Goal: Task Accomplishment & Management: Manage account settings

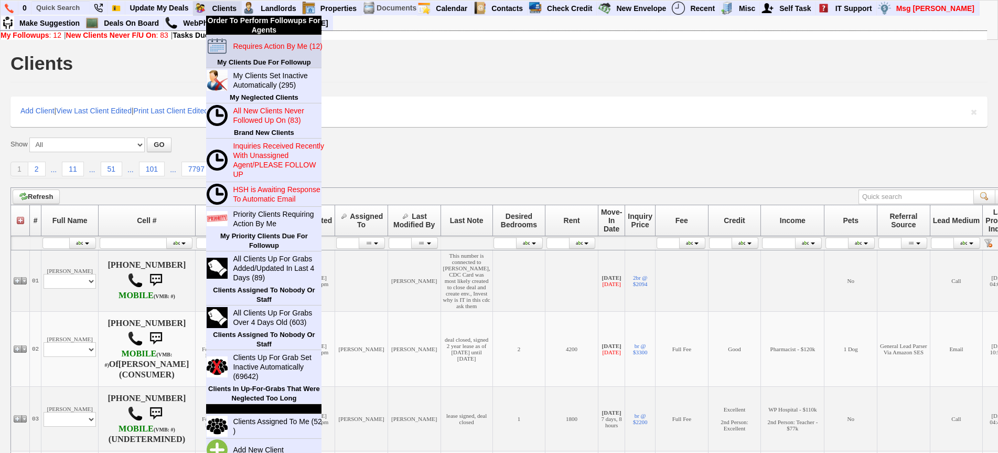
click at [245, 46] on blink "Requires Action By Me (12)" at bounding box center [277, 46] width 89 height 8
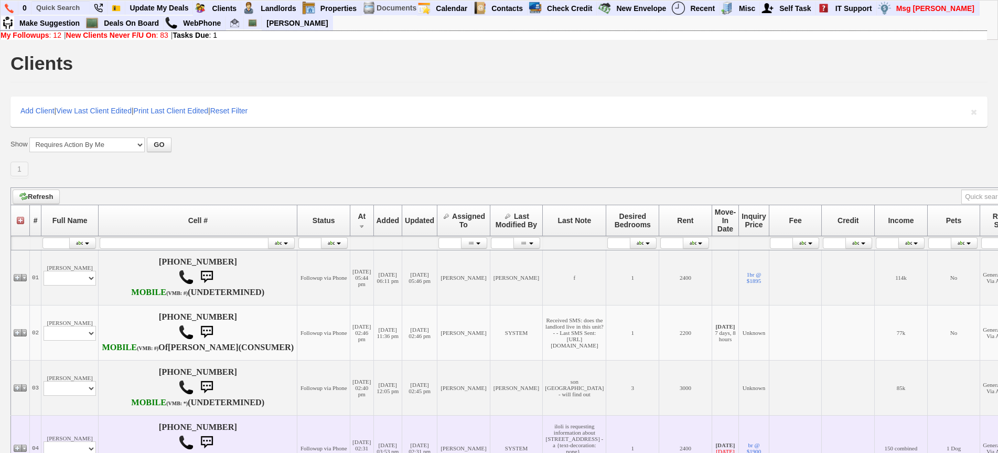
scroll to position [157, 0]
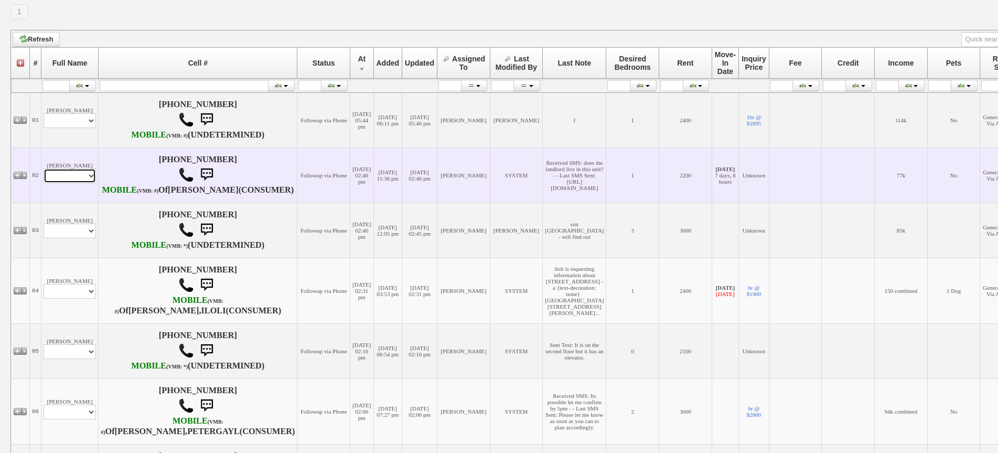
click at [61, 183] on select "Profile Edit Print Email Externally (Will Not Be Tracked In CRM) Closed Deals" at bounding box center [70, 175] width 52 height 15
select select "ChangeURL,/crm/custom/edit_client_form.php?redirect=%2Fcrm%2Fclients.php&id=168…"
click at [44, 183] on select "Profile Edit Print Email Externally (Will Not Be Tracked In CRM) Closed Deals" at bounding box center [70, 175] width 52 height 15
select select
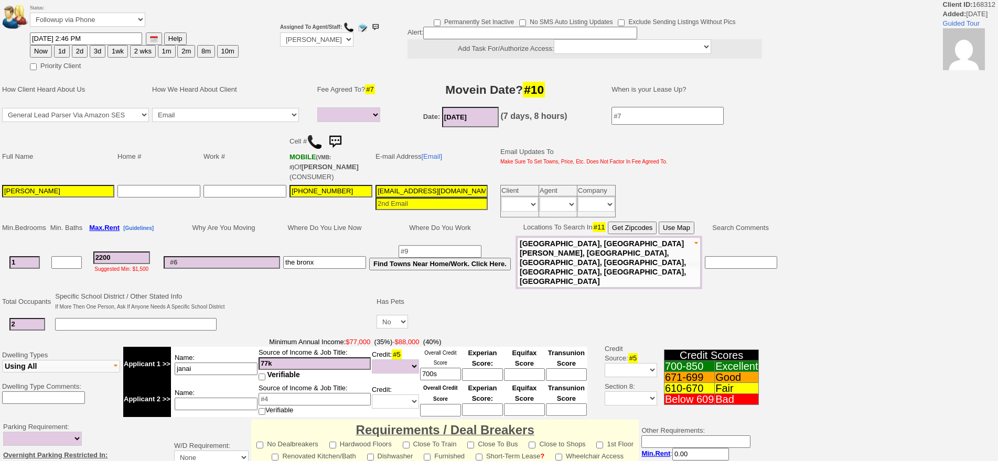
select select
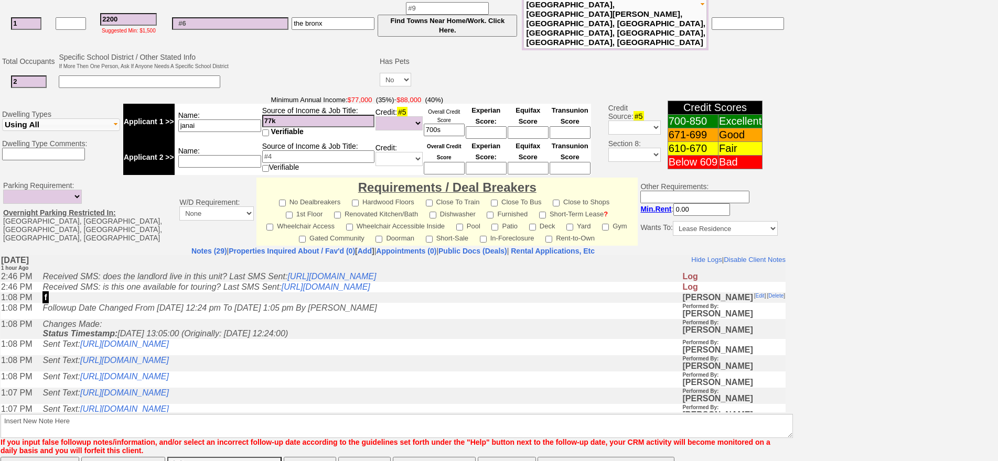
scroll to position [317, 0]
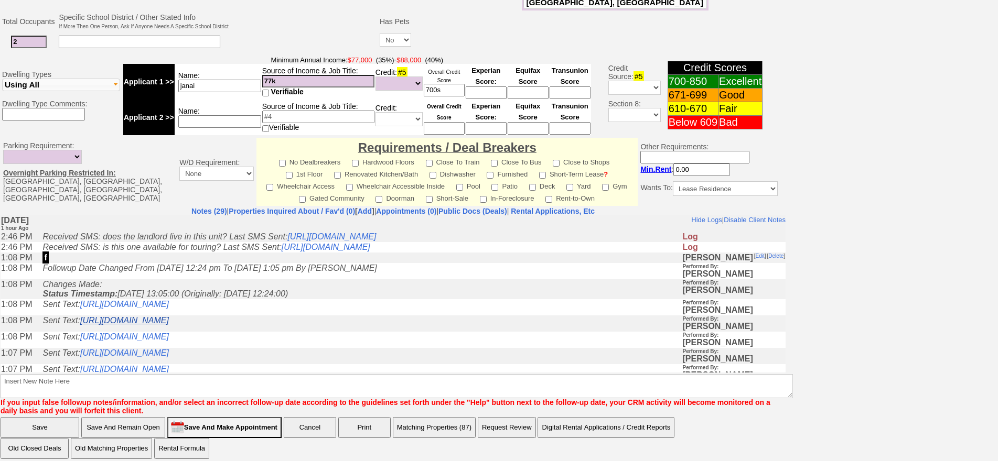
click at [169, 325] on link "https://hshprop.com/?section=view_property&propertyid=1139" at bounding box center [124, 320] width 89 height 9
click at [308, 331] on td "Sent Text: https://hshprop.com/?section=view_property&propertyid=1139" at bounding box center [359, 323] width 644 height 16
click at [169, 341] on link "https://hshprop.com/?section=view_property&propertyid=L913931&collection=" at bounding box center [124, 336] width 89 height 9
click at [169, 357] on link "https://hshprop.com/?section=view_property&propertyid=L912543&collection=" at bounding box center [124, 352] width 89 height 9
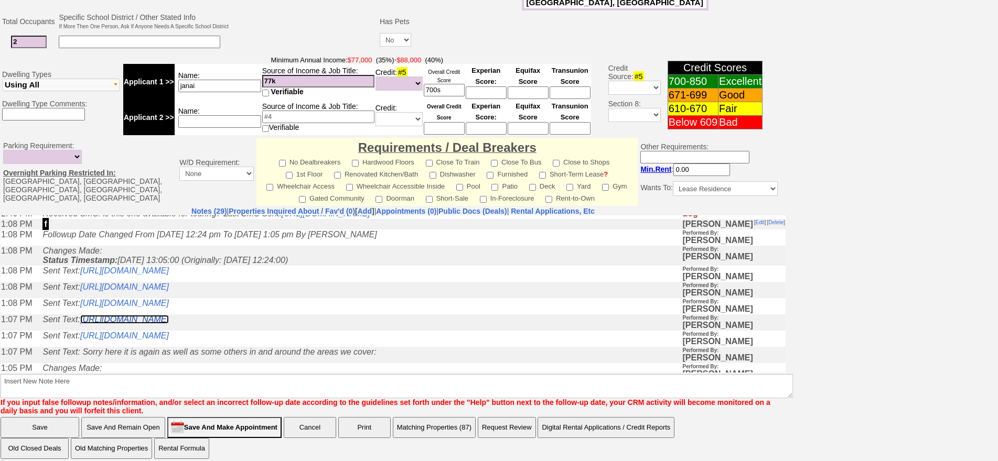
scroll to position [52, 0]
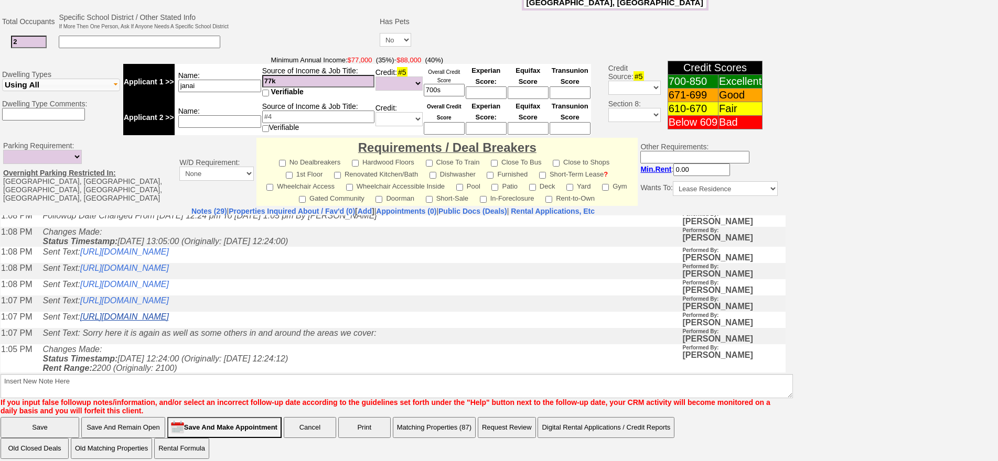
click at [169, 321] on link "https://hshprop.com/?section=view_property&propertyid=8738" at bounding box center [124, 316] width 89 height 9
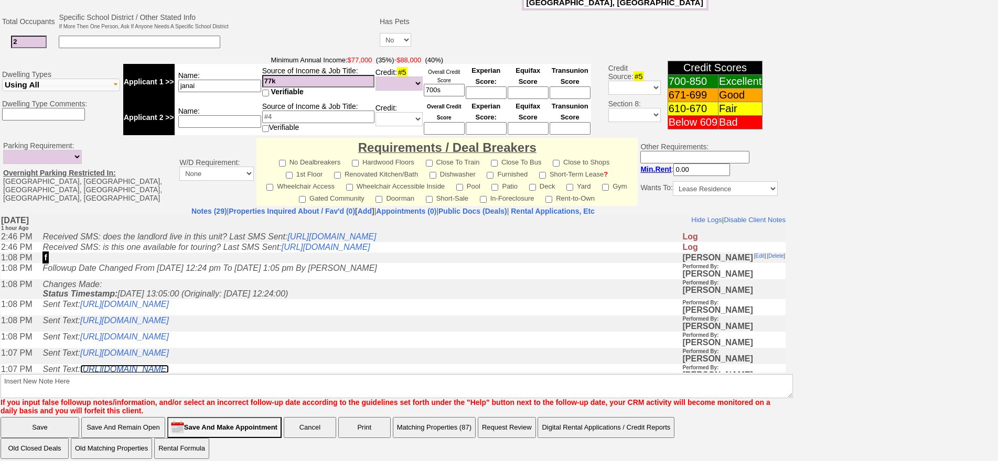
scroll to position [0, 0]
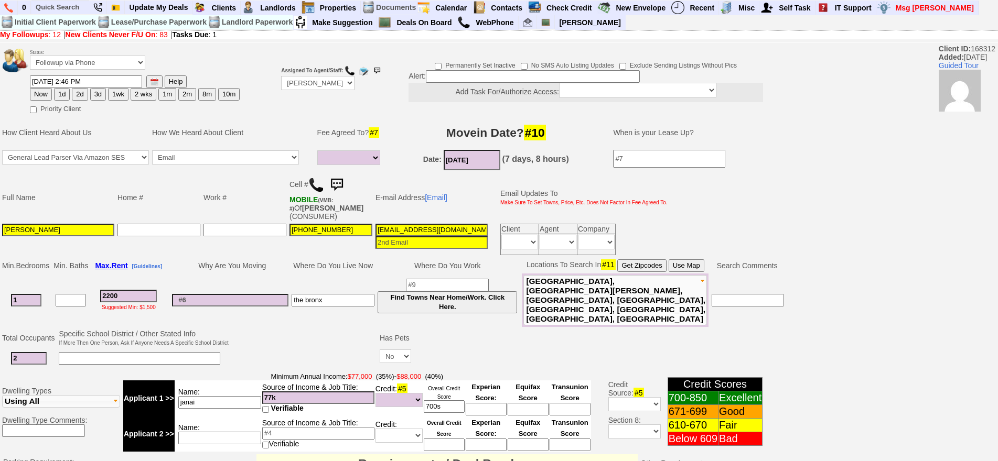
click at [342, 189] on img at bounding box center [336, 185] width 21 height 21
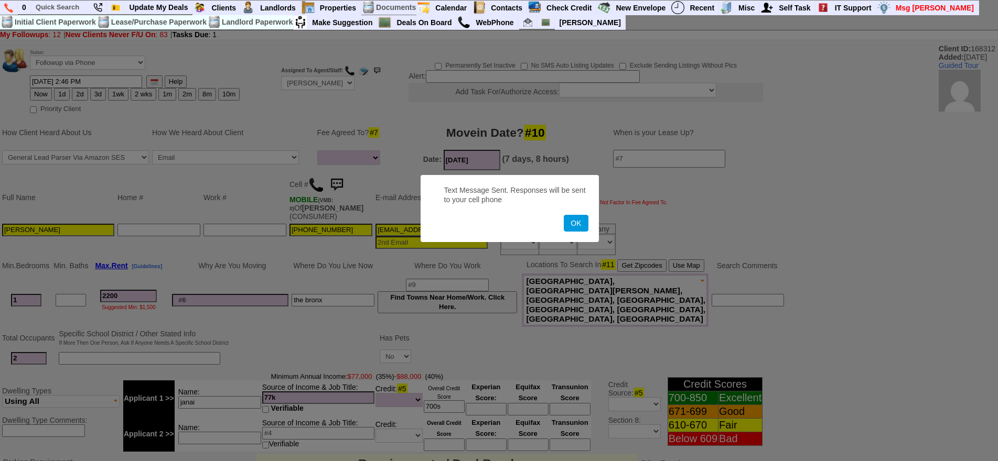
click at [564, 215] on button "OK" at bounding box center [576, 223] width 24 height 17
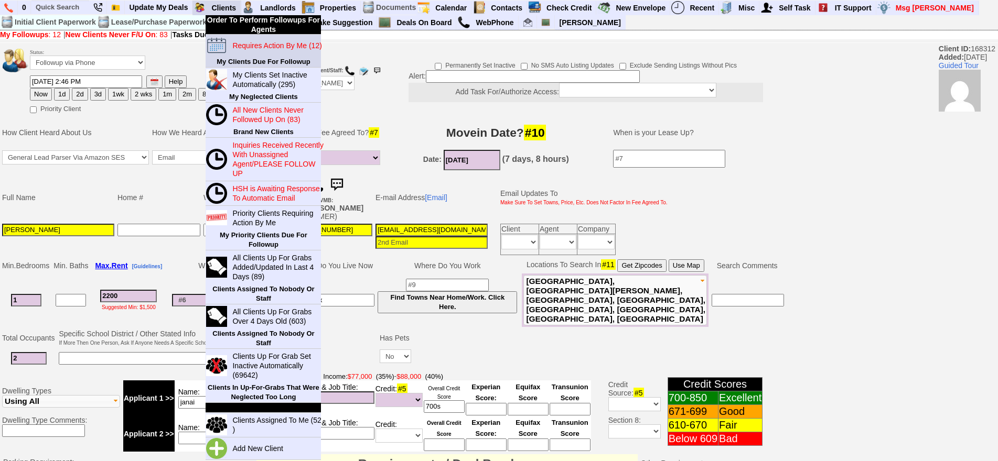
click at [248, 49] on blink "Requires Action By Me (12)" at bounding box center [276, 45] width 89 height 8
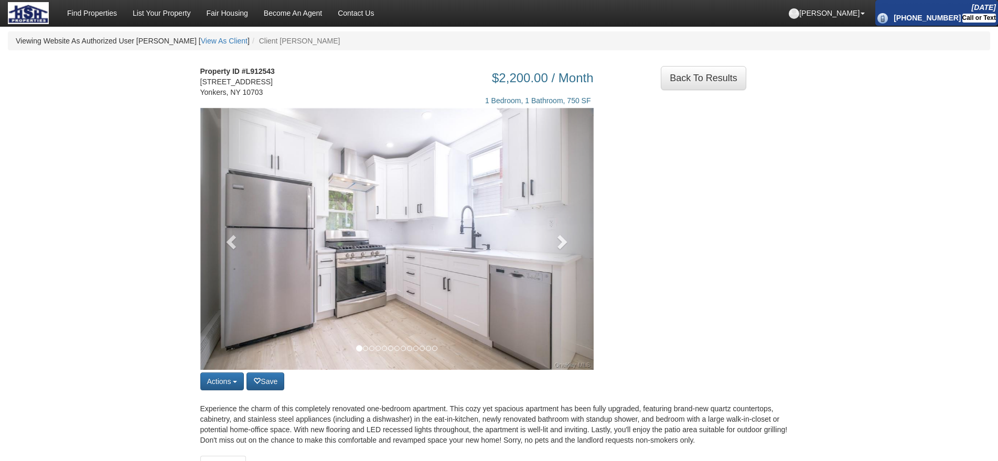
click at [594, 251] on div "Actions Save property Unsave property Back to Results Share on Facebook Share o…" at bounding box center [396, 250] width 409 height 285
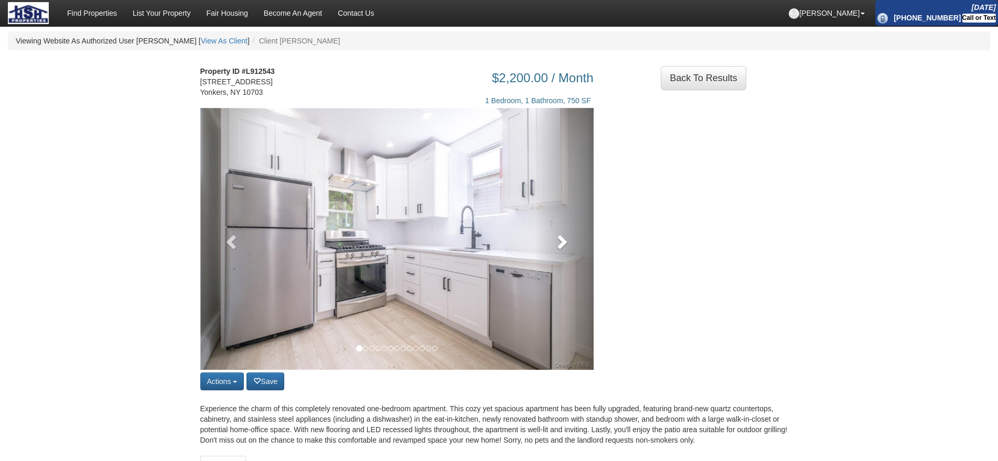
click at [578, 243] on link at bounding box center [563, 239] width 59 height 262
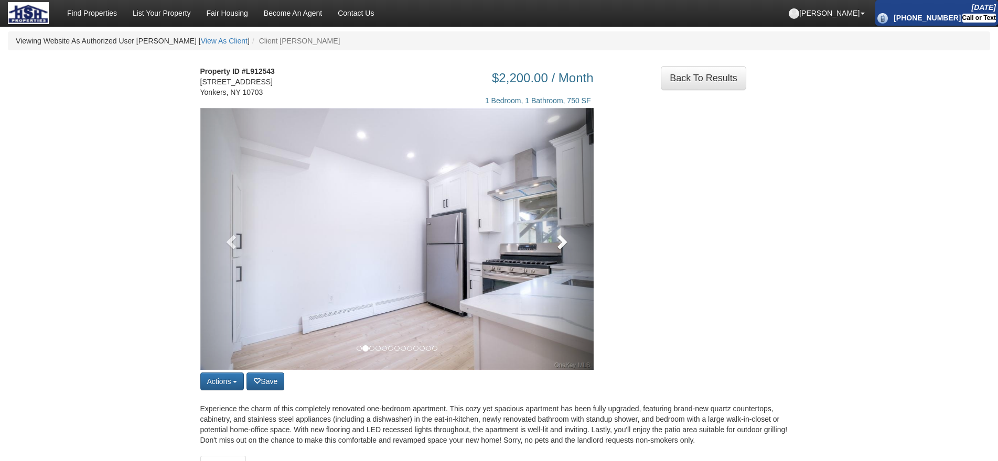
click at [578, 214] on link at bounding box center [563, 239] width 59 height 262
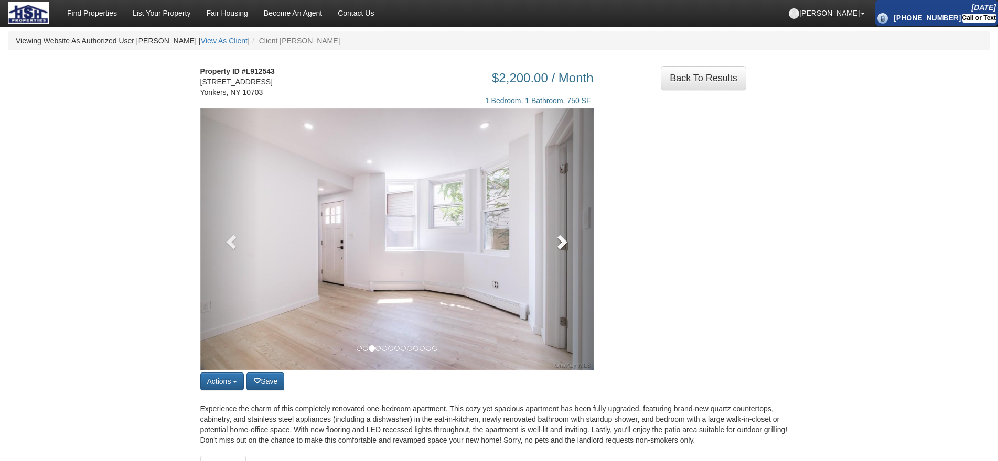
click at [578, 232] on link at bounding box center [563, 239] width 59 height 262
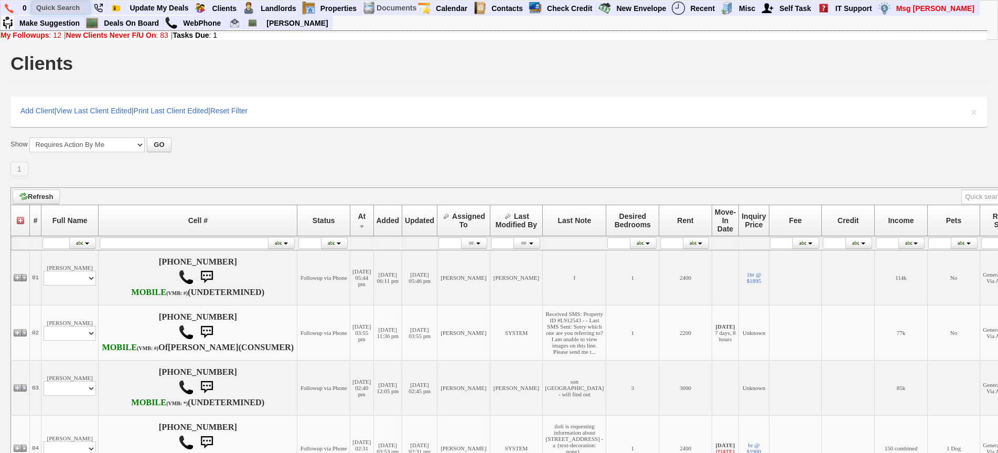
click at [68, 11] on input "text" at bounding box center [61, 7] width 58 height 13
paste input "[PHONE_NUMBER]"
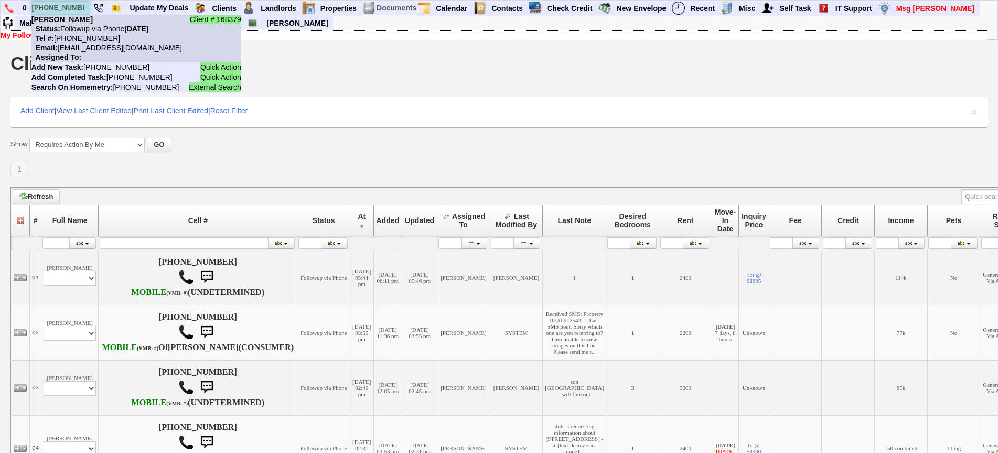
type input "[PHONE_NUMBER]"
click at [92, 27] on nobr "Status: Followup via Phone Tuesday, October 7th, 2025" at bounding box center [89, 29] width 117 height 8
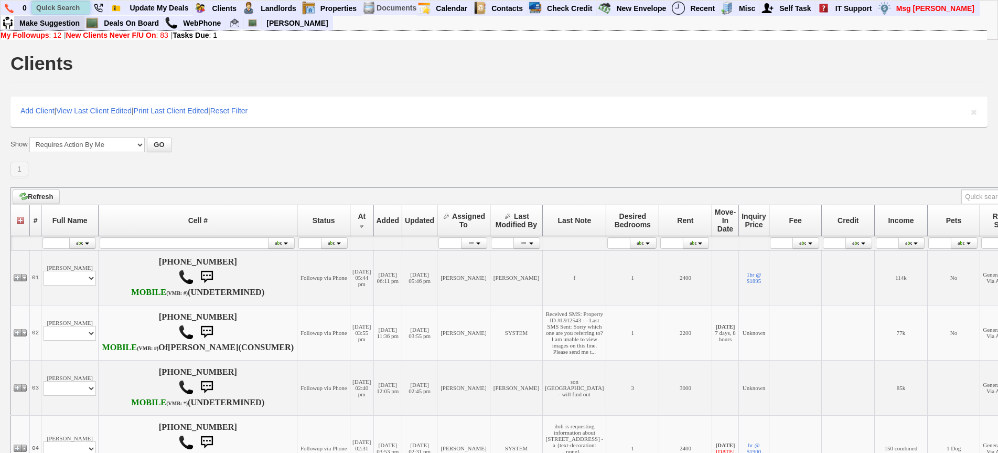
click at [56, 13] on input "text" at bounding box center [61, 7] width 58 height 13
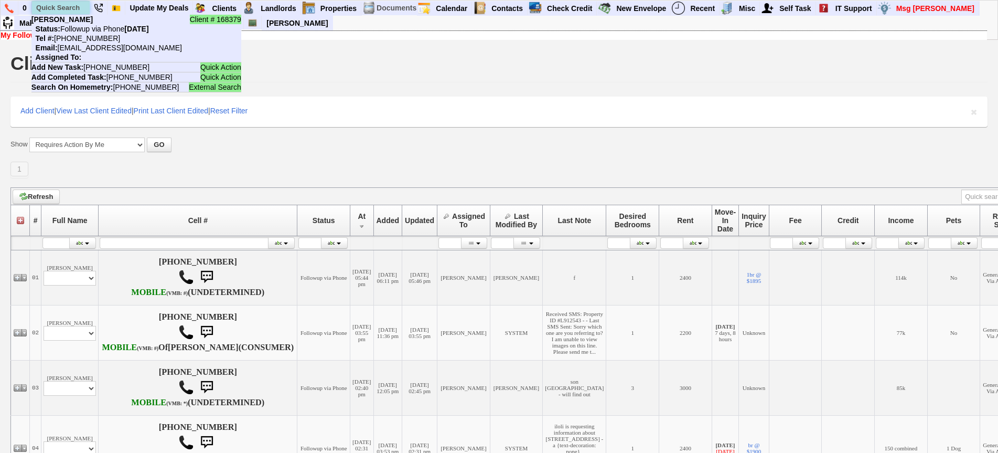
paste input "[PHONE_NUMBER]"
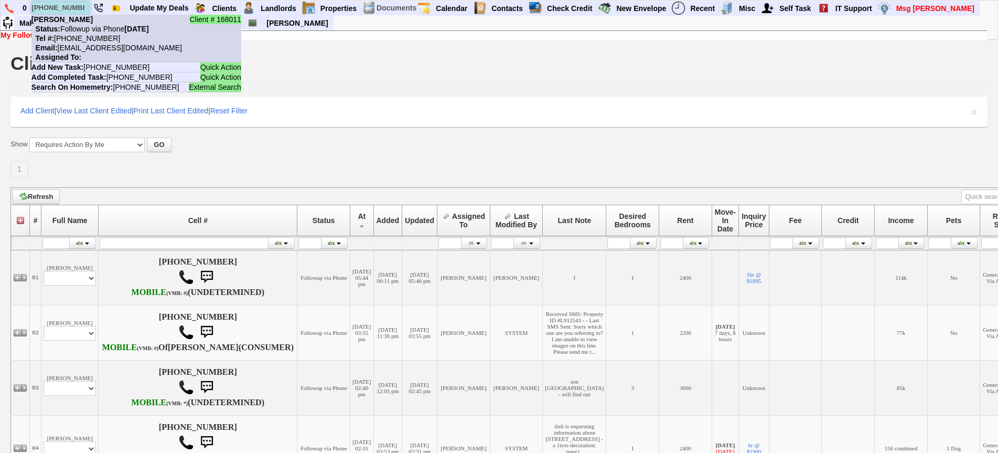
type input "[PHONE_NUMBER]"
click at [82, 19] on b "Blondell Brannon" at bounding box center [61, 19] width 61 height 8
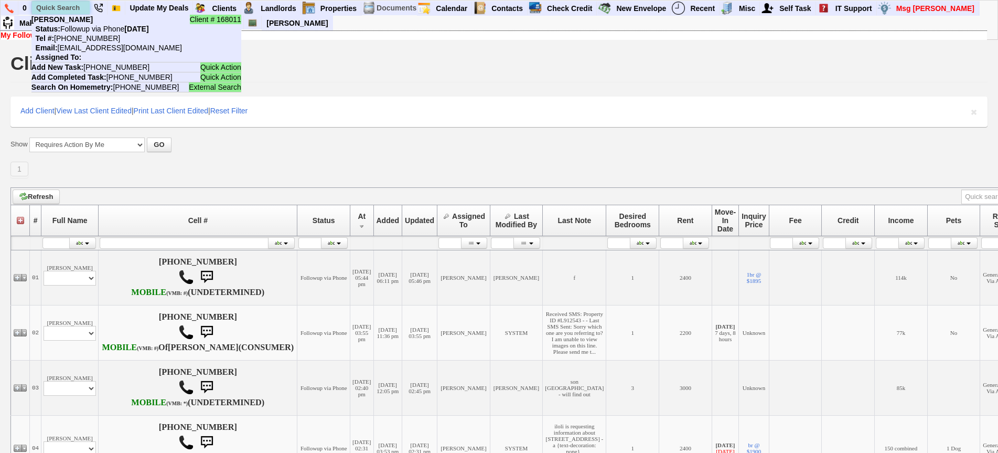
click at [69, 9] on input "text" at bounding box center [61, 7] width 58 height 13
paste input "914-817-9891"
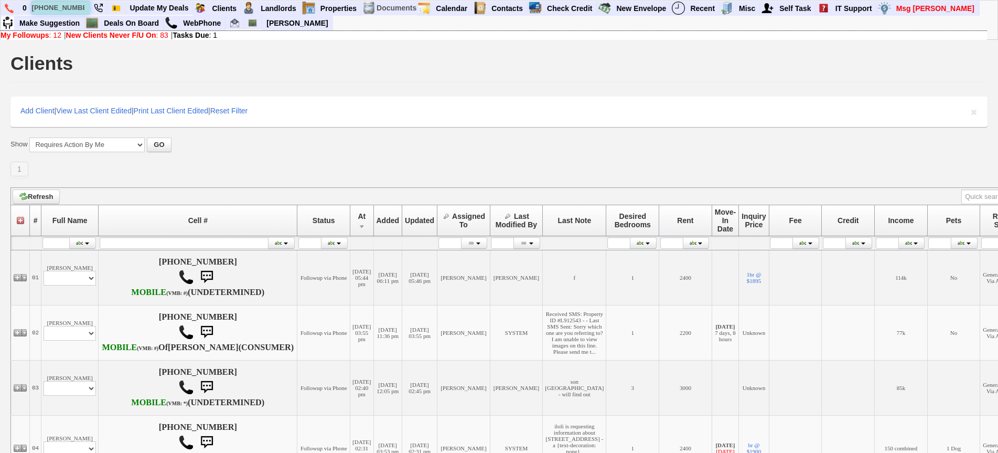
type input "914-817-9891"
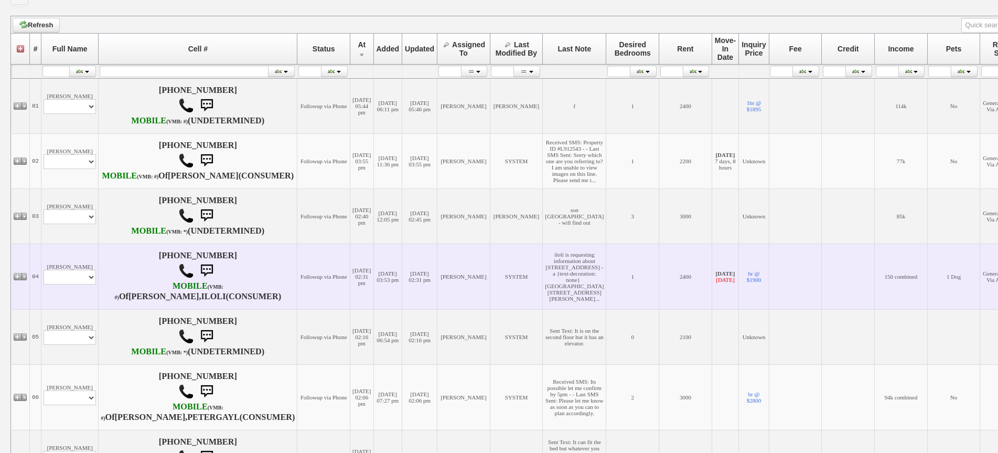
scroll to position [210, 0]
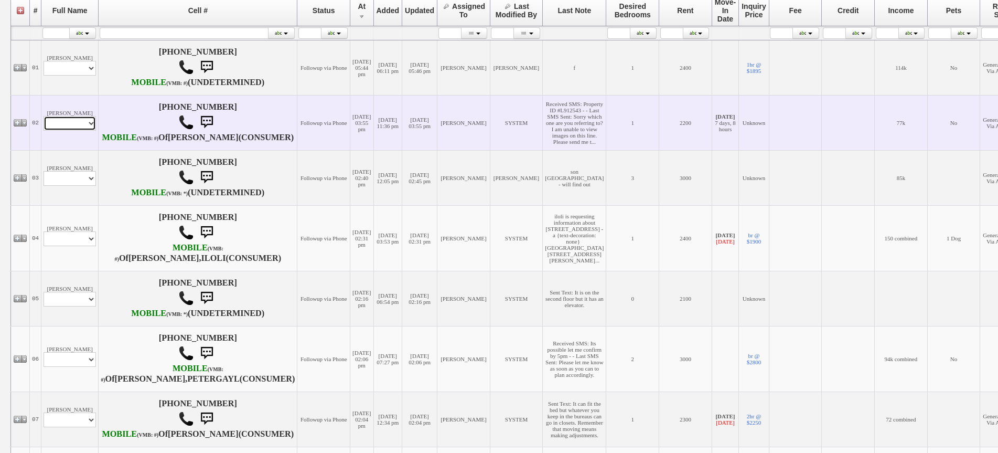
click at [76, 131] on select "Profile Edit Print Email Externally (Will Not Be Tracked In CRM) Closed Deals" at bounding box center [70, 123] width 52 height 15
select select "ChangeURL,/crm/custom/edit_client_form.php?redirect=%2Fcrm%2Fclients.php&id=168…"
click at [44, 131] on select "Profile Edit Print Email Externally (Will Not Be Tracked In CRM) Closed Deals" at bounding box center [70, 123] width 52 height 15
select select
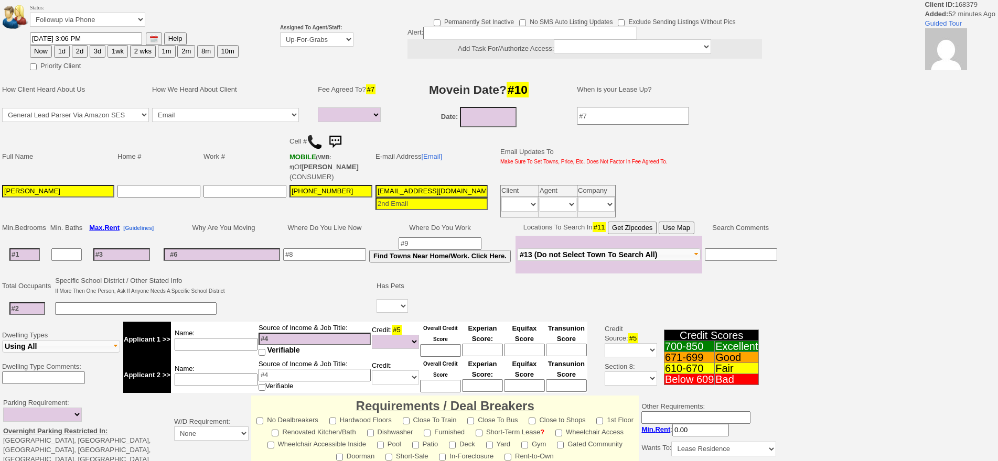
select select
click at [61, 53] on button "1d" at bounding box center [62, 51] width 16 height 13
type input "[DATE] 03:58 PM"
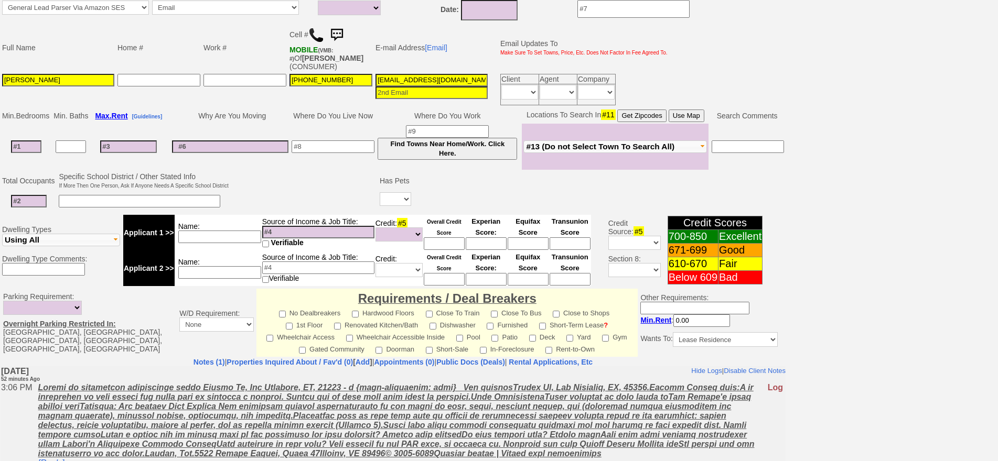
scroll to position [308, 0]
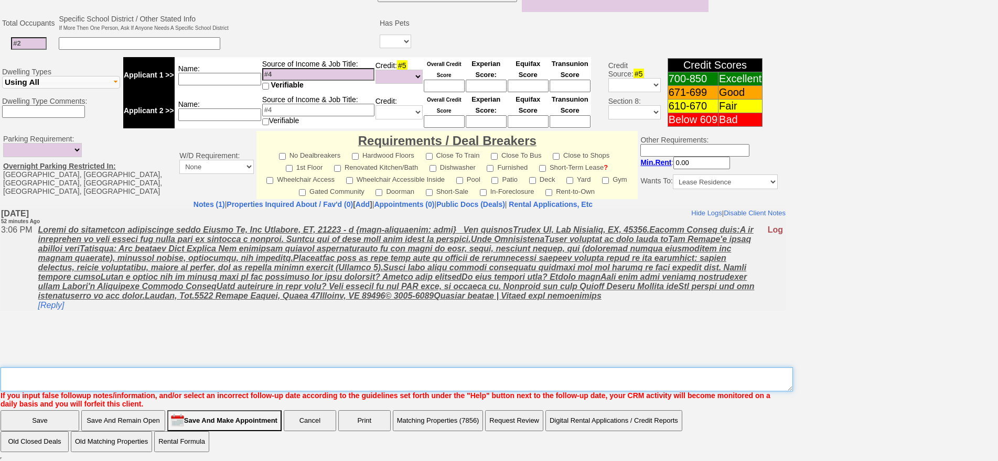
click at [227, 373] on textarea "Insert New Note Here" at bounding box center [397, 380] width 792 height 24
type textarea "1 [PERSON_NAME] fu"
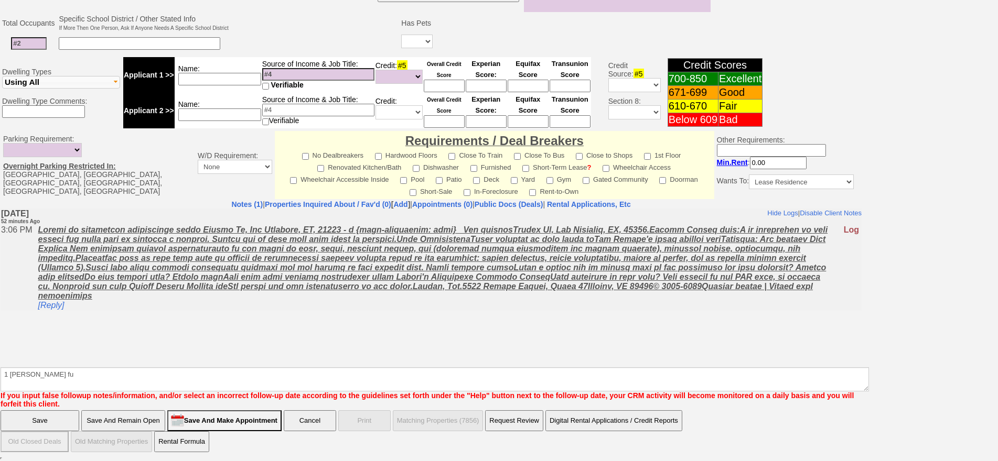
click input "Save" at bounding box center [40, 421] width 79 height 21
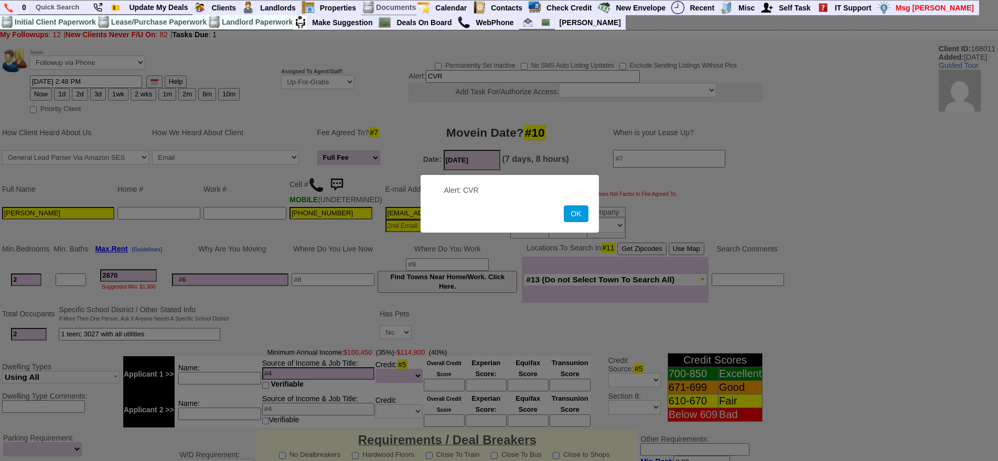
click at [578, 224] on form "Alert: CVR OK" at bounding box center [510, 204] width 178 height 58
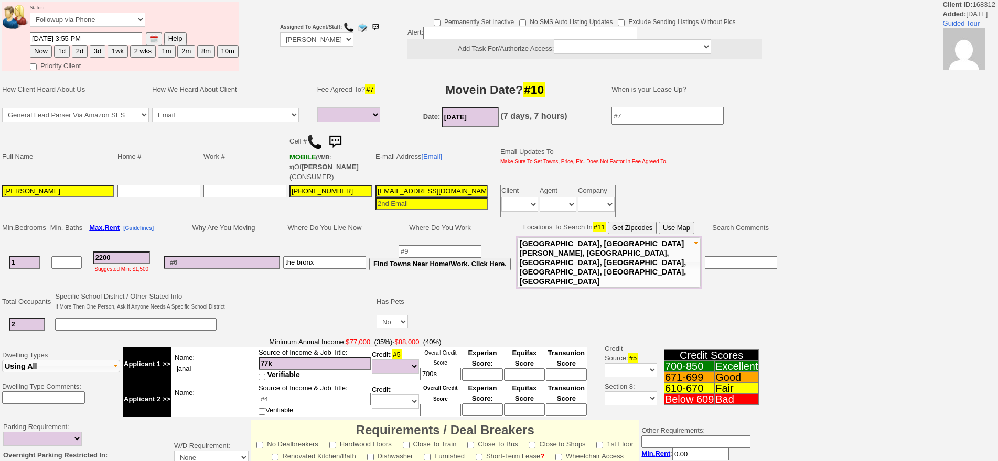
select select
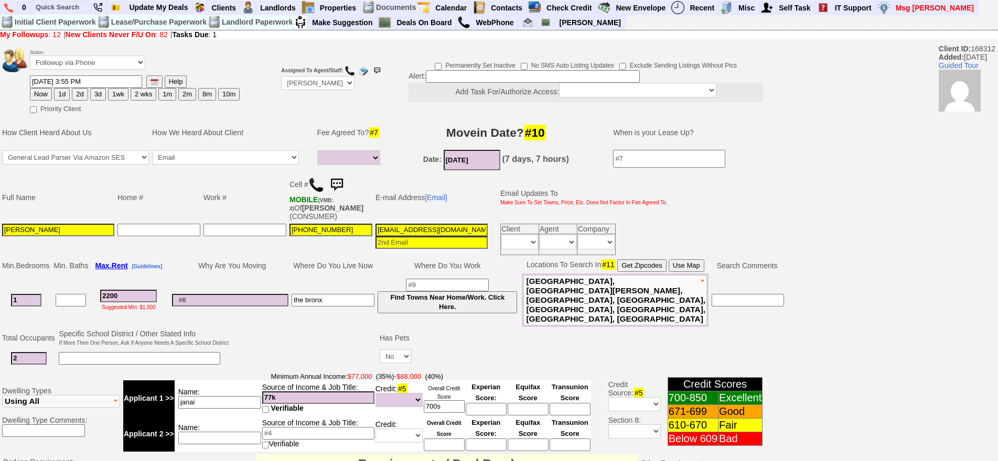
click at [337, 184] on img at bounding box center [336, 185] width 21 height 21
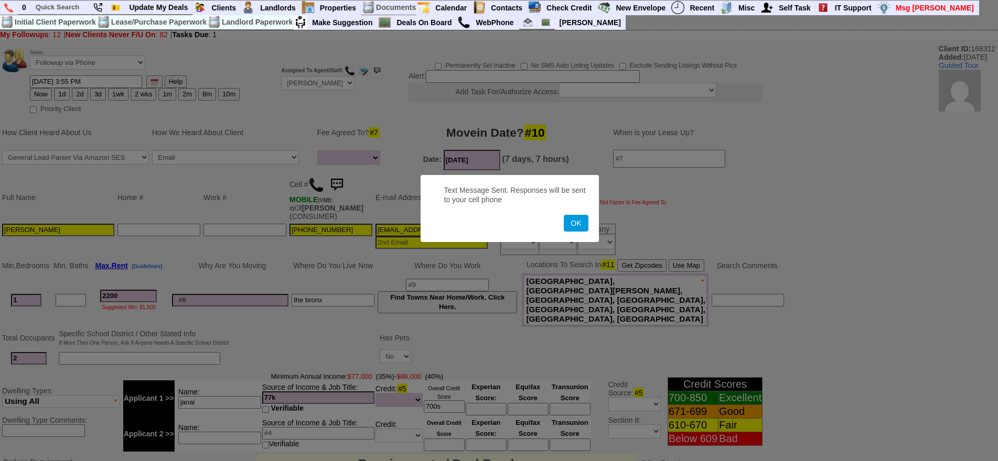
click at [564, 215] on button "OK" at bounding box center [576, 223] width 24 height 17
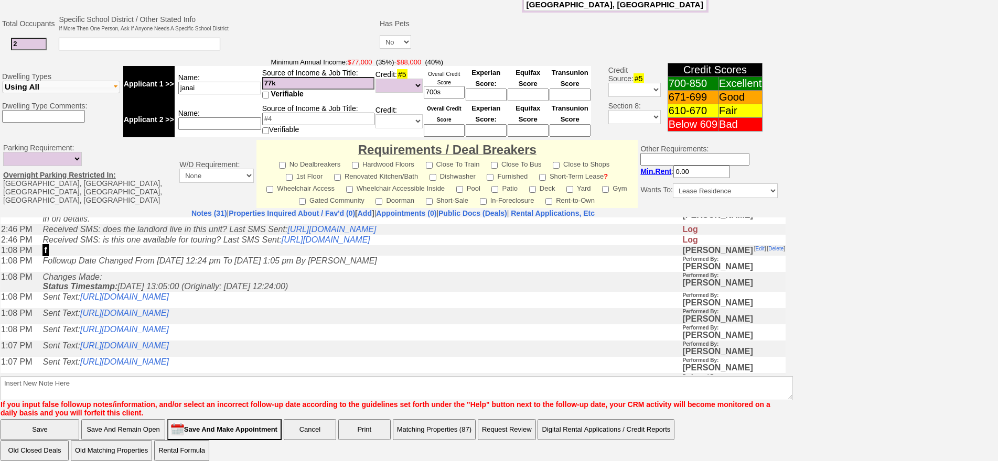
scroll to position [105, 0]
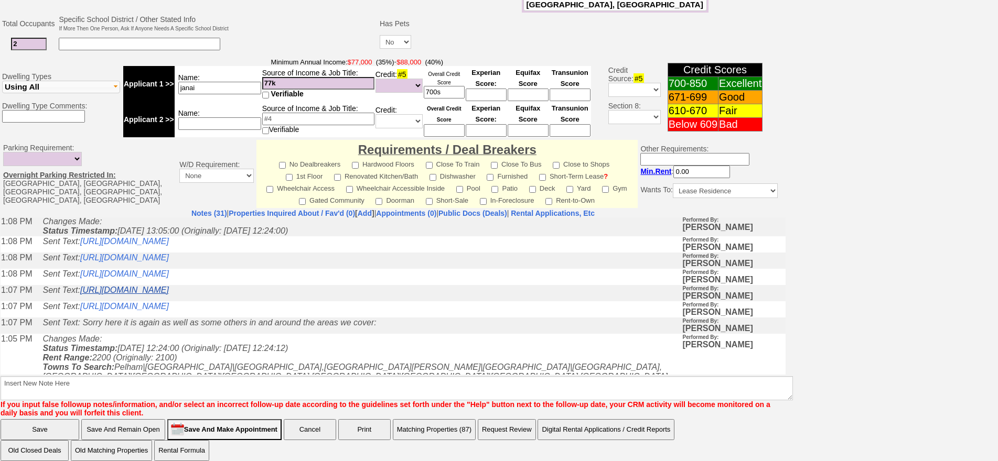
click at [169, 294] on link "https://hshprop.com/?section=view_property&propertyid=L912543&collection=" at bounding box center [124, 289] width 89 height 9
click at [169, 262] on link "https://hshprop.com/?section=view_property&propertyid=1139" at bounding box center [124, 257] width 89 height 9
click at [169, 310] on link "https://hshprop.com/?section=view_property&propertyid=8738" at bounding box center [124, 305] width 89 height 9
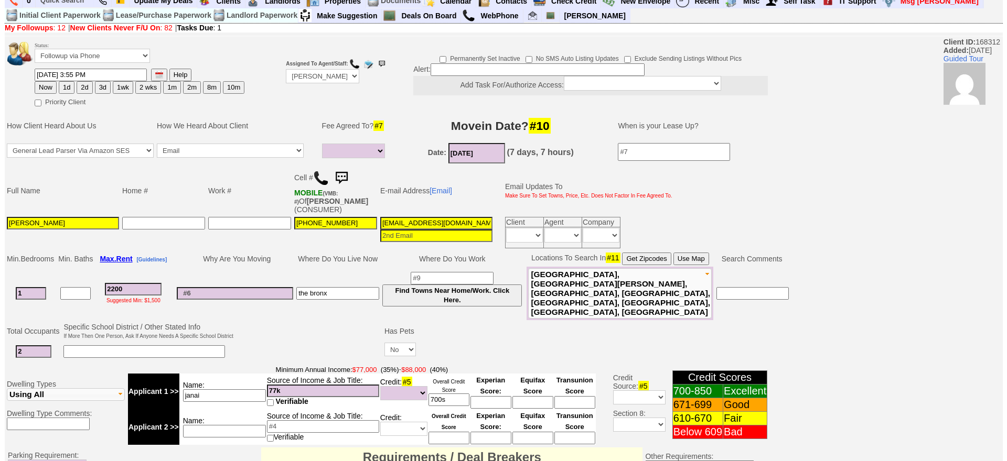
scroll to position [0, 0]
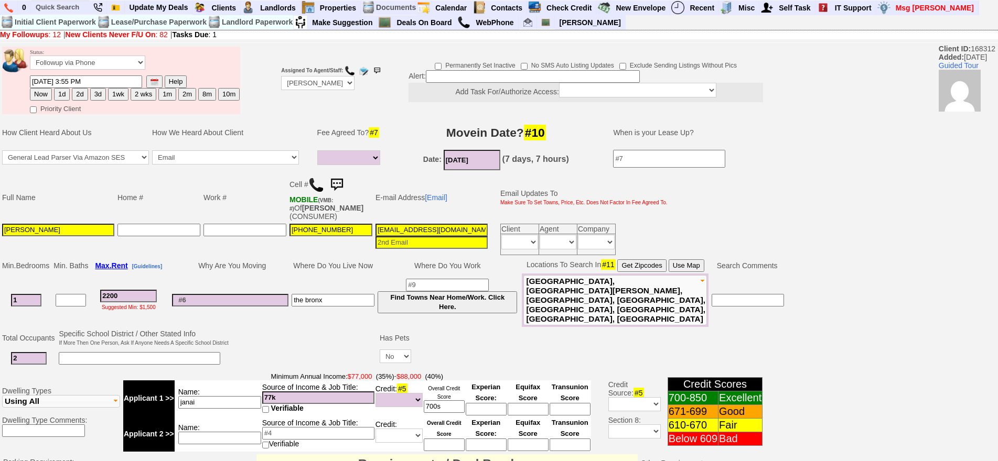
click at [347, 175] on img at bounding box center [336, 185] width 21 height 21
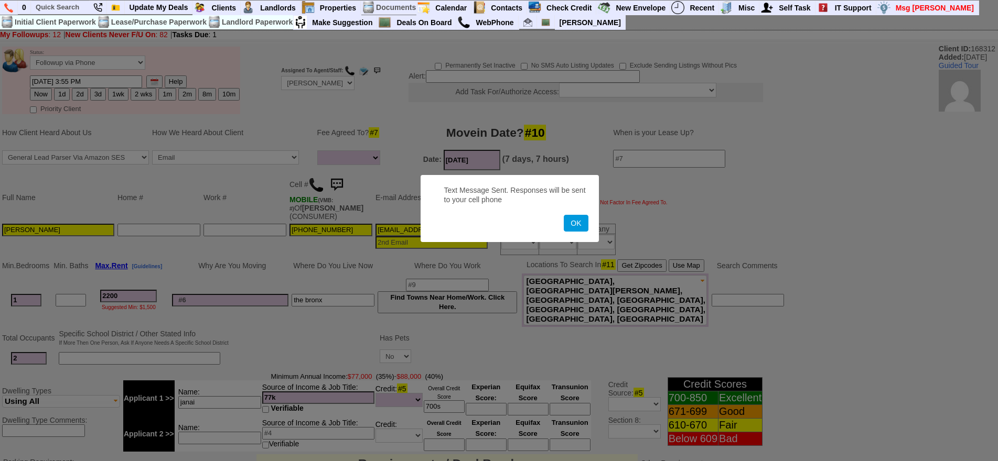
click at [564, 215] on button "OK" at bounding box center [576, 223] width 24 height 17
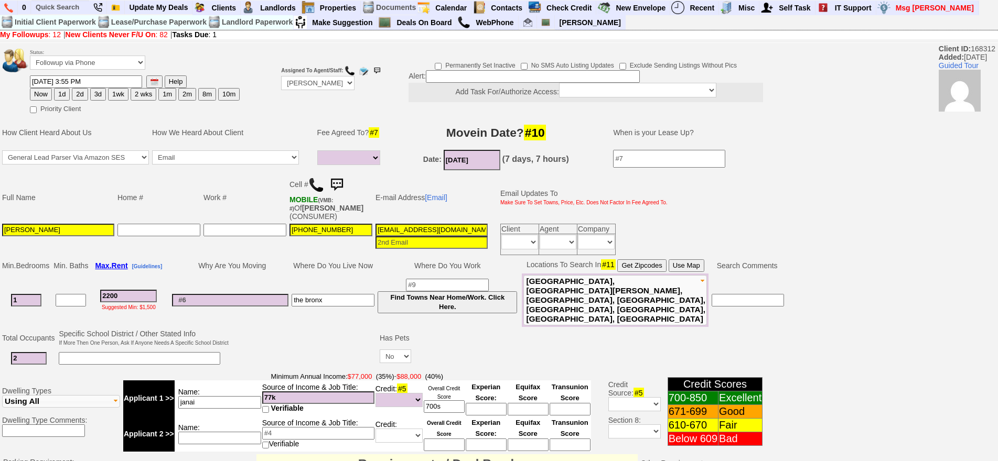
click at [347, 175] on img at bounding box center [336, 185] width 21 height 21
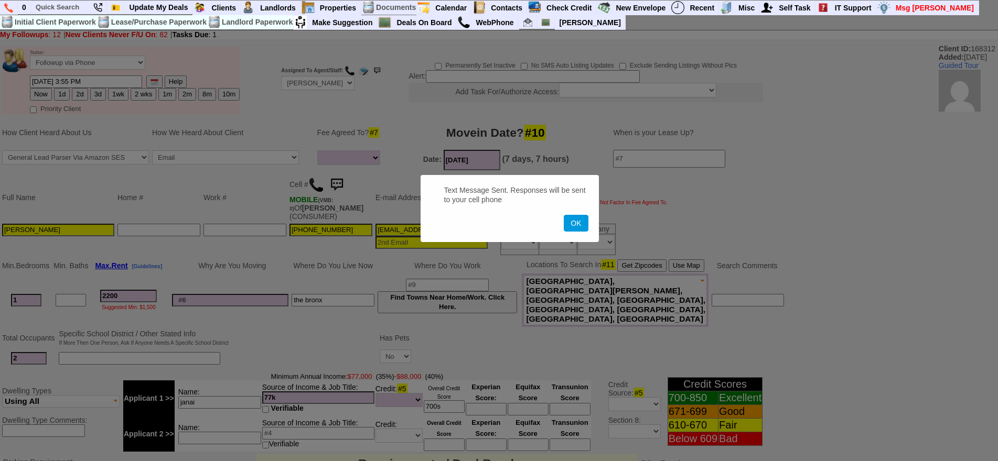
click at [564, 215] on button "OK" at bounding box center [576, 223] width 24 height 17
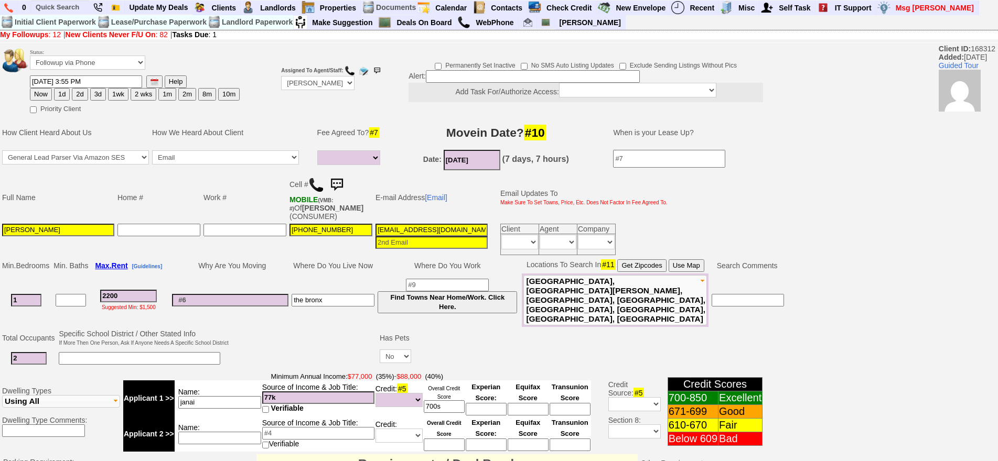
click at [347, 175] on img at bounding box center [336, 185] width 21 height 21
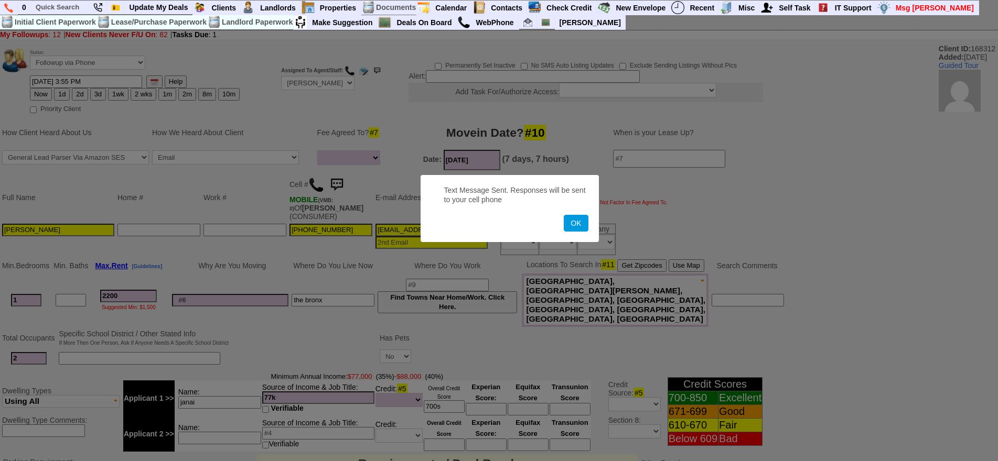
click at [564, 215] on button "OK" at bounding box center [576, 223] width 24 height 17
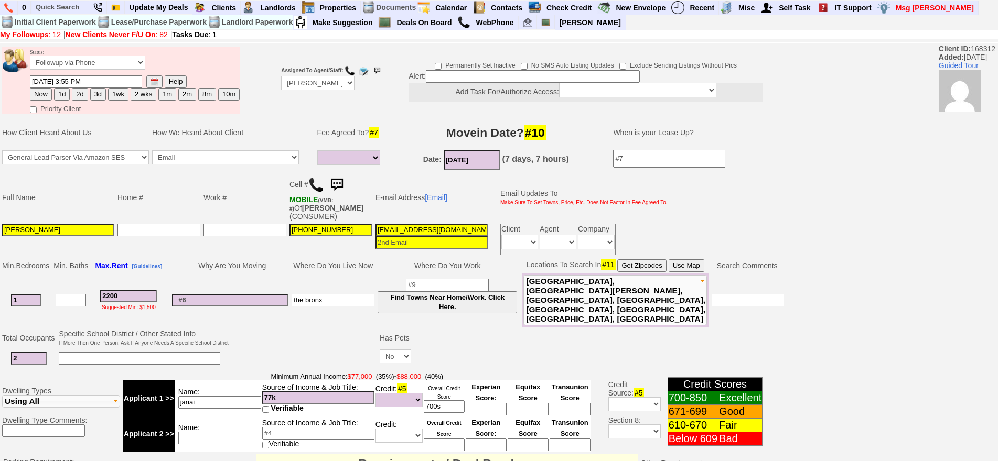
click at [343, 181] on img at bounding box center [336, 185] width 21 height 21
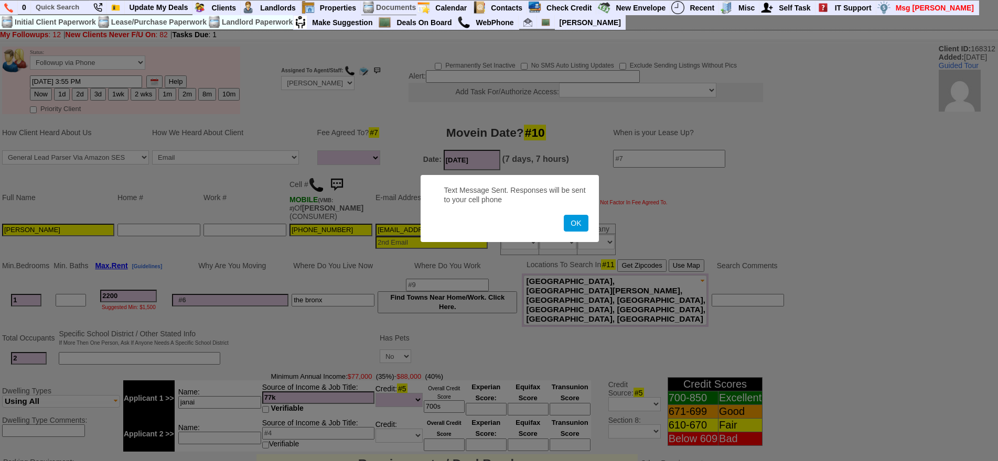
click at [564, 215] on button "OK" at bounding box center [576, 223] width 24 height 17
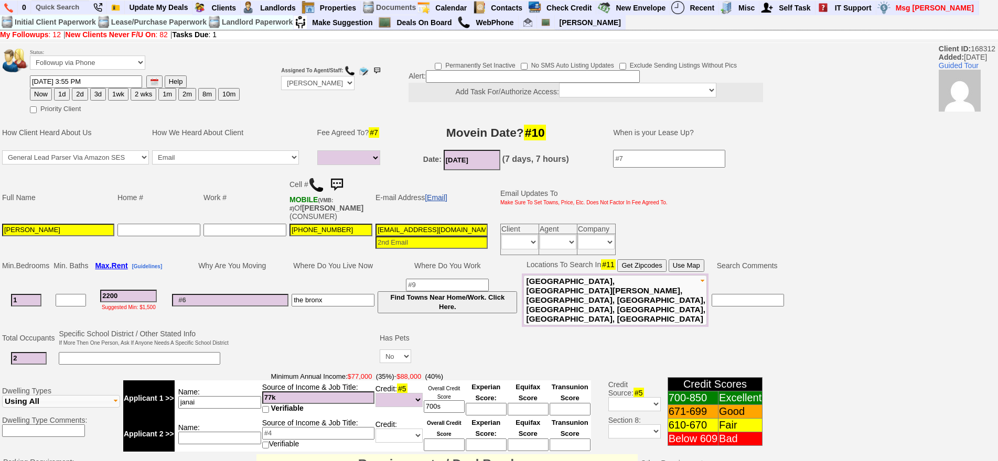
click at [437, 199] on link "[Email]" at bounding box center [436, 197] width 23 height 8
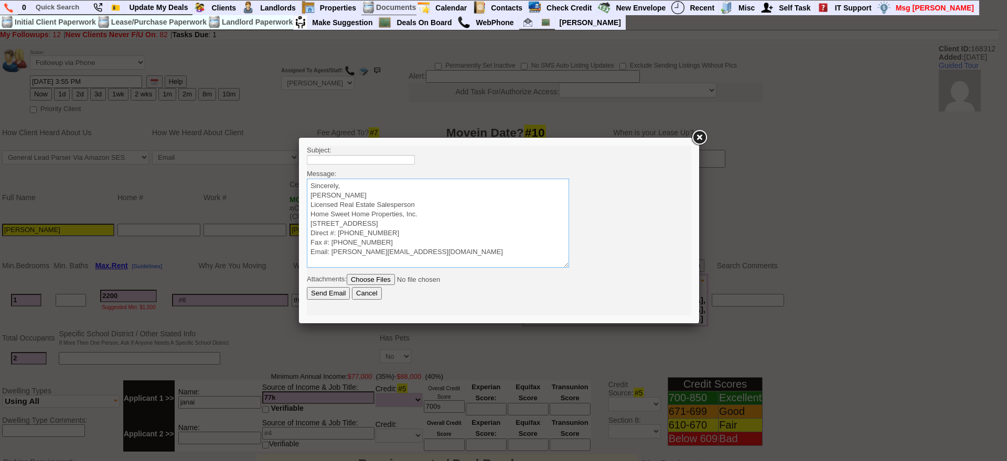
click at [423, 187] on textarea "Sincerely, Jorge Guerrero Licensed Real Estate Salesperson Home Sweet Home Prop…" at bounding box center [438, 223] width 262 height 89
paste textarea "Good Afternoon Diana Vanessa, It was a pleasure speaking with you! I am excited…"
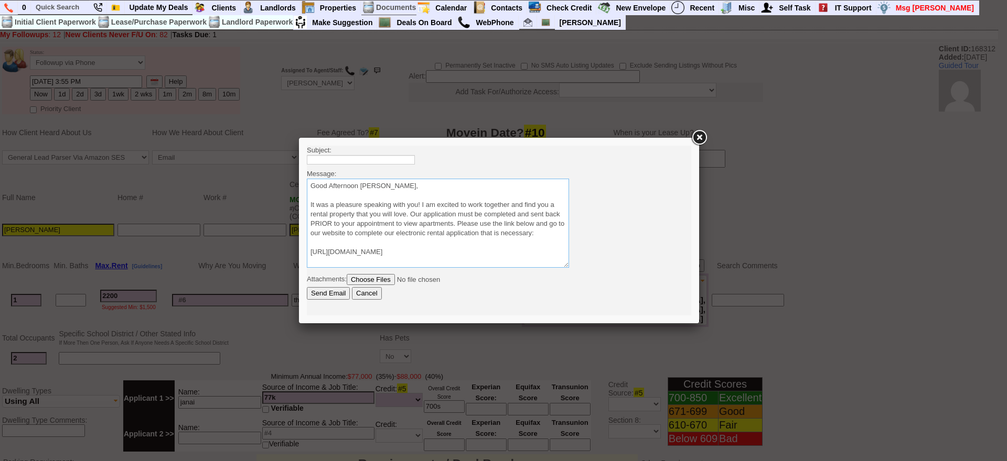
scroll to position [55, 0]
type textarea "Good Afternoon Diana Vanessa, It was a pleasure speaking with you! I am excited…"
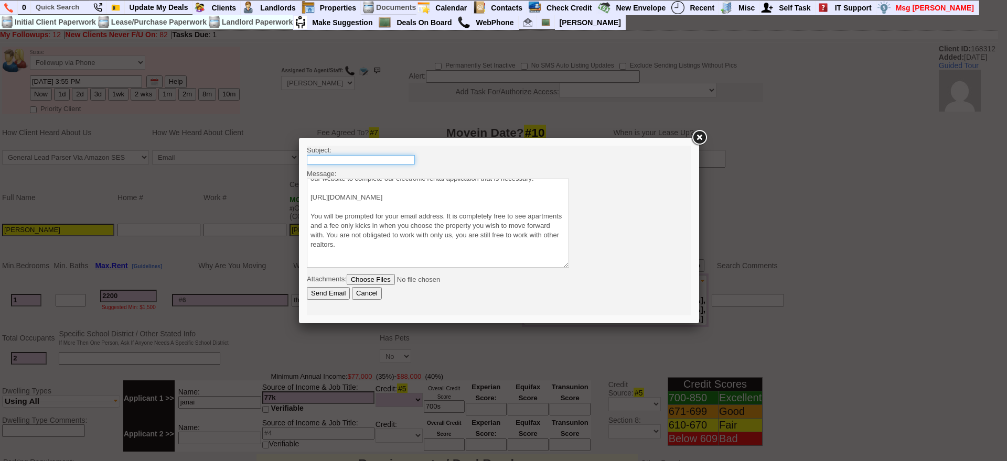
click at [401, 159] on input "text" at bounding box center [361, 159] width 108 height 9
type input "Viewing Rentals with Us"
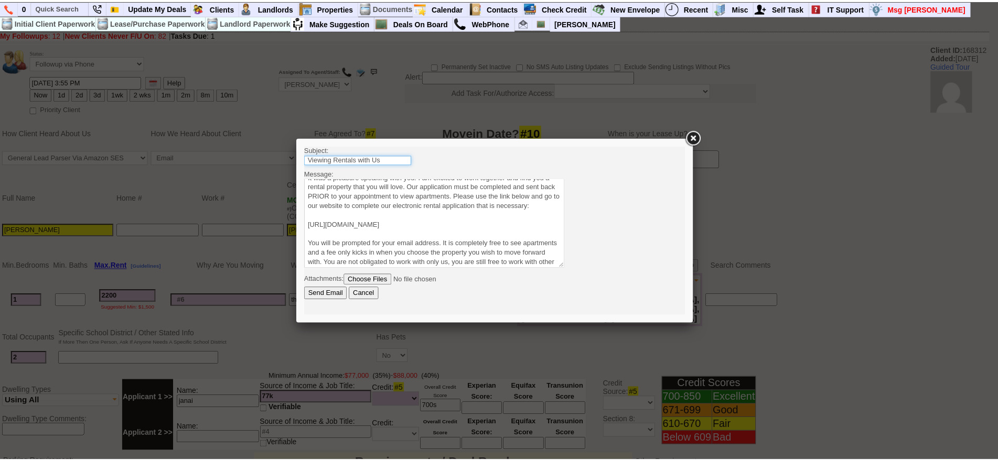
scroll to position [0, 0]
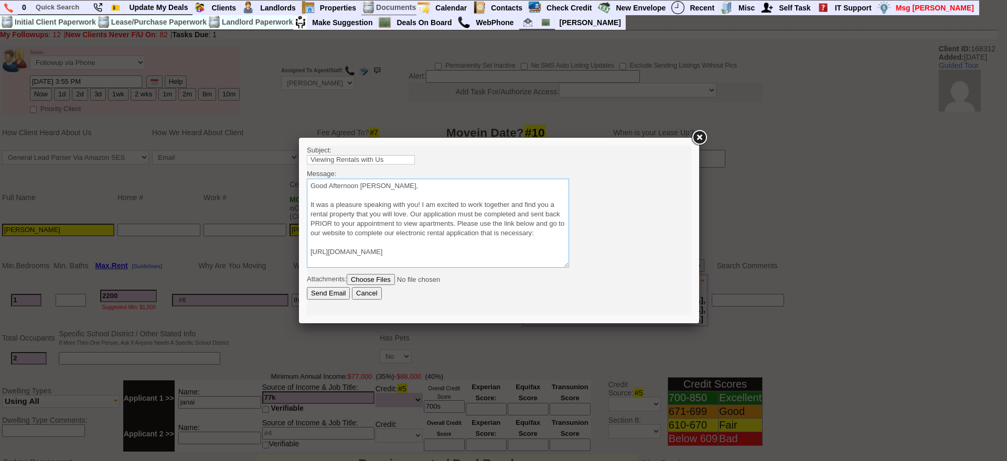
drag, startPoint x: 362, startPoint y: 187, endPoint x: 475, endPoint y: 195, distance: 113.0
click at [475, 195] on textarea "Sincerely, Jorge Guerrero Licensed Real Estate Salesperson Home Sweet Home Prop…" at bounding box center [438, 223] width 262 height 89
type textarea "Good Afternoon Janai It was a pleasure speaking with you! I am excited to work …"
click at [325, 290] on input "Send Email" at bounding box center [328, 293] width 43 height 13
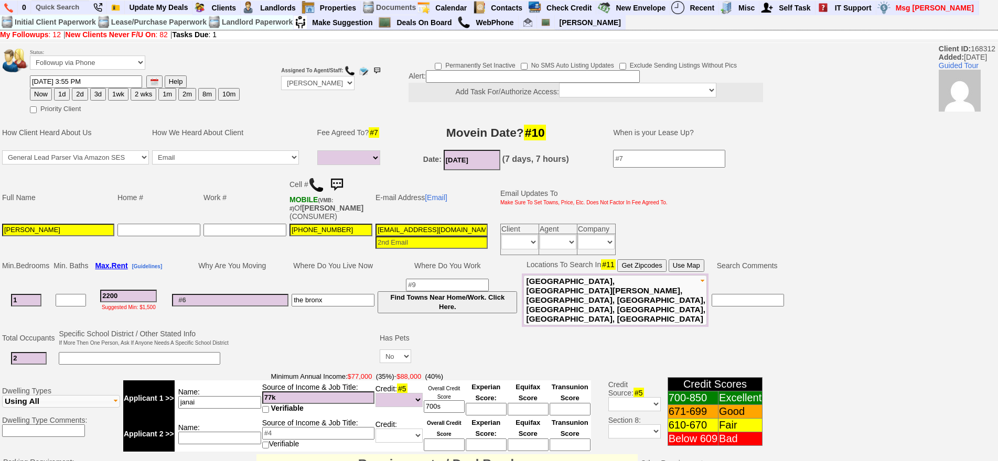
click at [66, 95] on button "1d" at bounding box center [62, 94] width 16 height 13
type input "10/08/2025 04:00 PM"
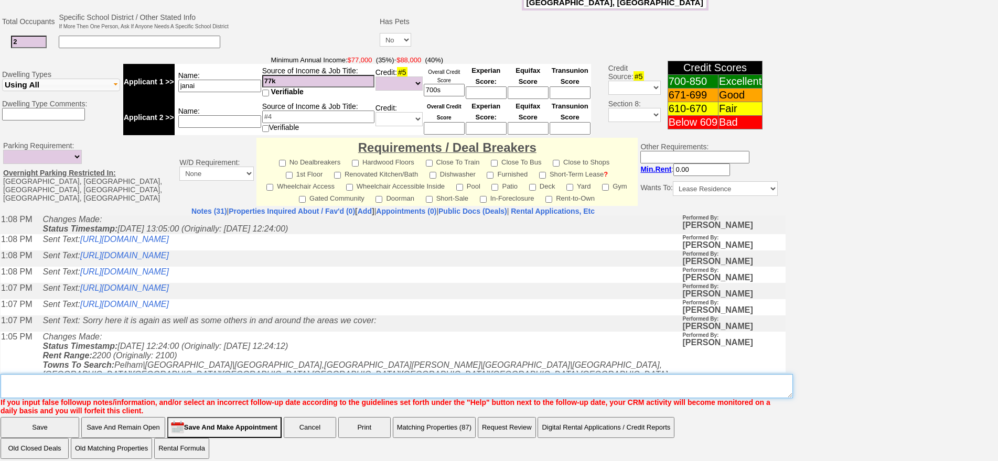
click at [401, 374] on textarea "Insert New Note Here" at bounding box center [397, 386] width 792 height 24
type textarea "f"
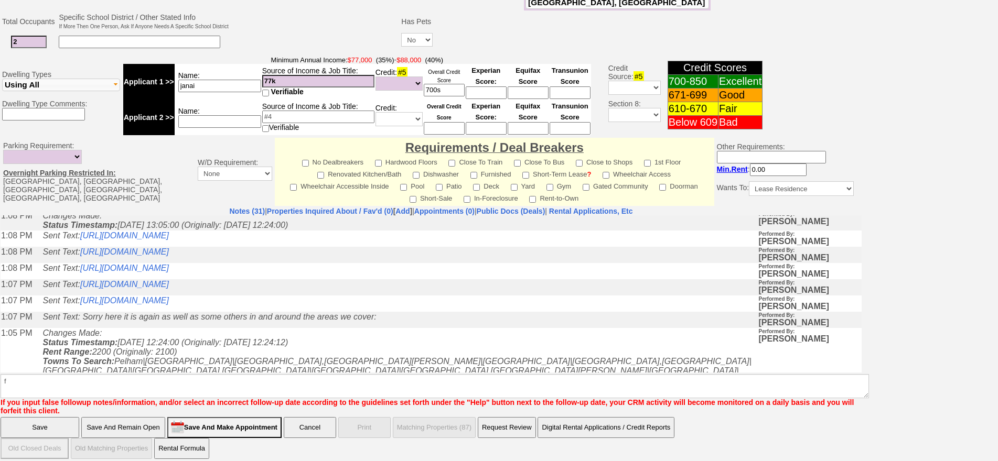
scroll to position [264, 0]
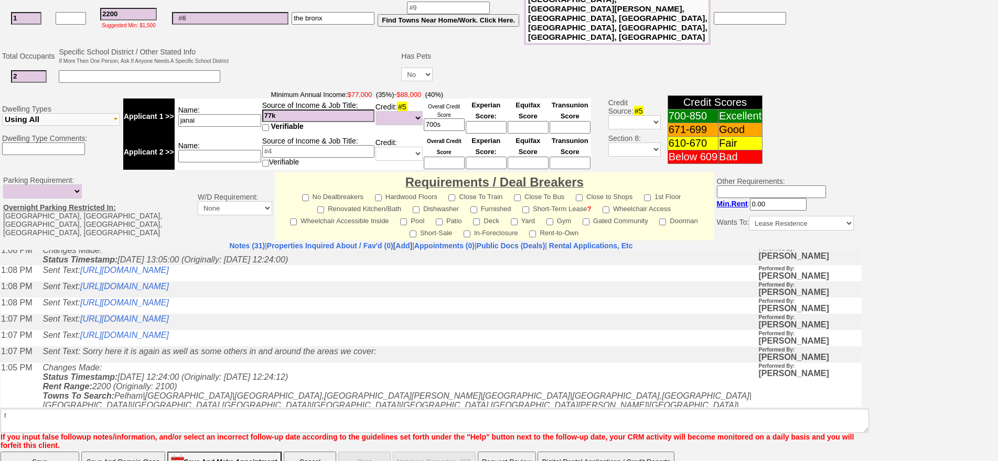
click input "Save" at bounding box center [40, 462] width 79 height 21
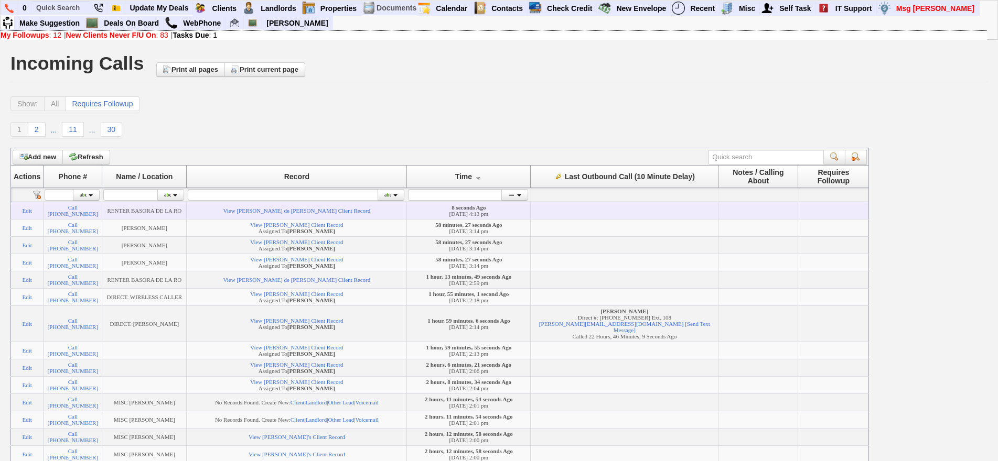
click at [299, 217] on td "View Ramon Basora de la Rosa's Client Record" at bounding box center [297, 210] width 220 height 17
click at [297, 213] on link "View Ramon Basora de la Rosa's Client Record" at bounding box center [296, 211] width 147 height 6
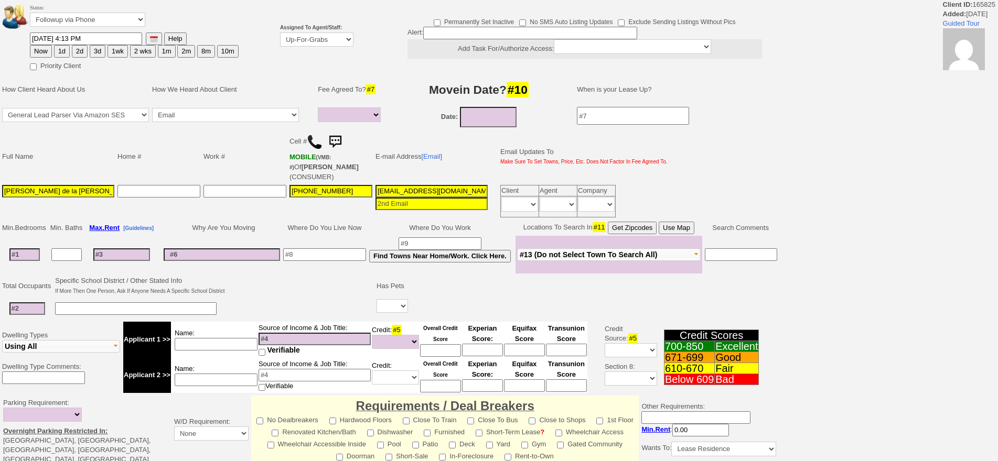
select select
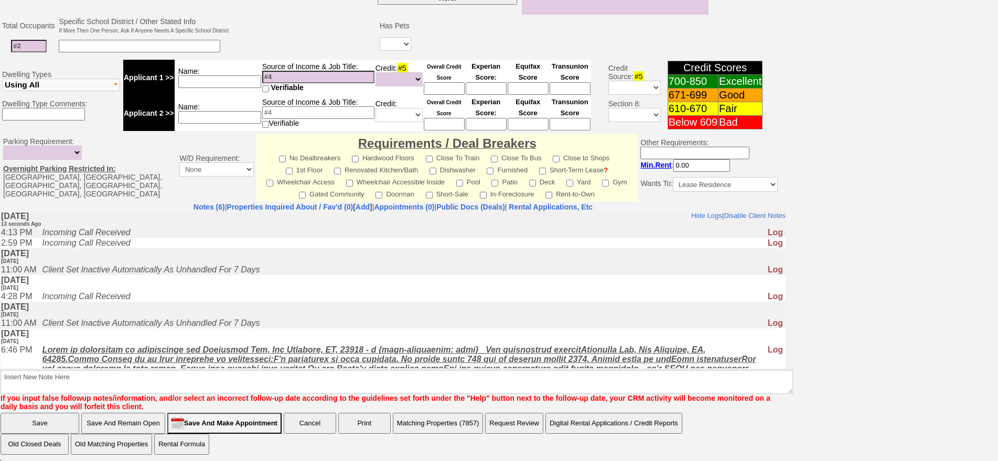
scroll to position [43, 0]
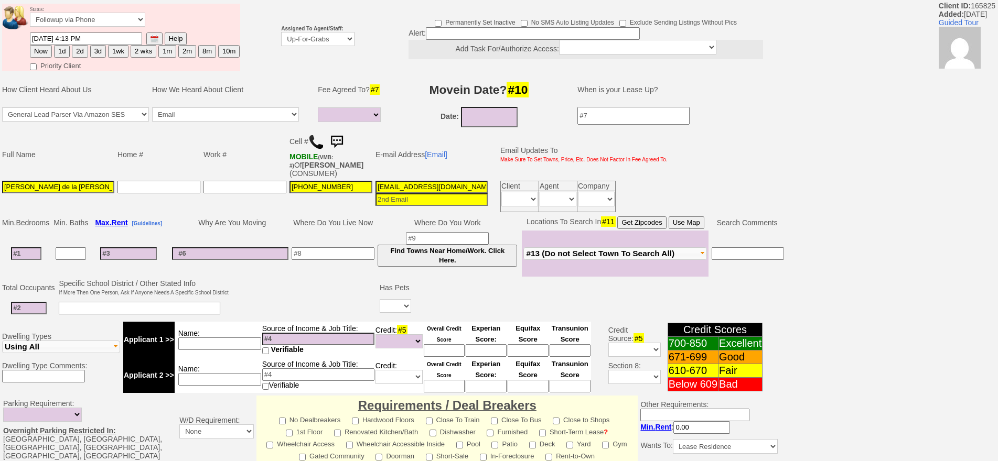
click at [31, 254] on input at bounding box center [26, 253] width 30 height 13
type input "2"
select select
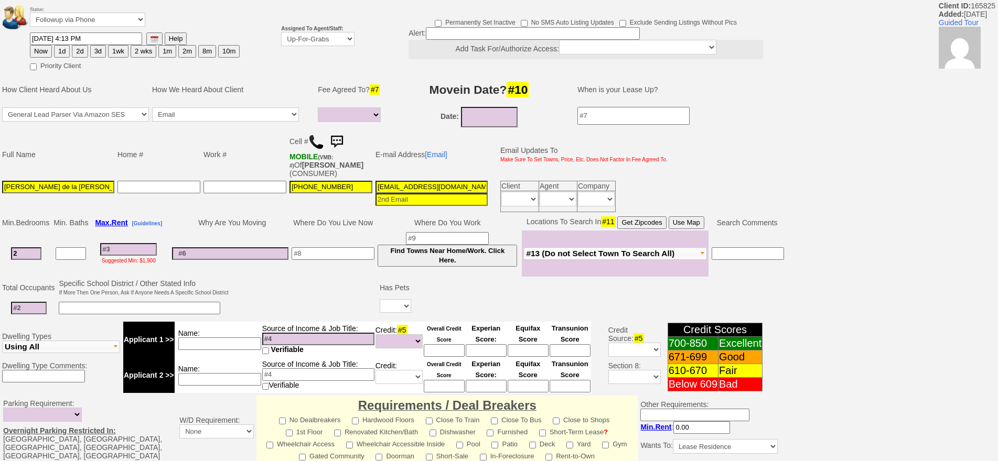
type input "2"
click at [130, 244] on input at bounding box center [128, 249] width 57 height 13
select select
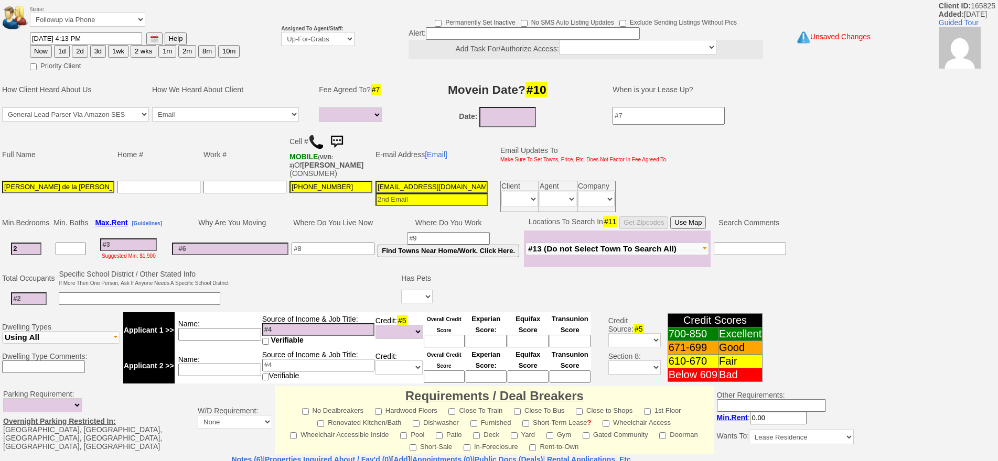
type input "3"
select select
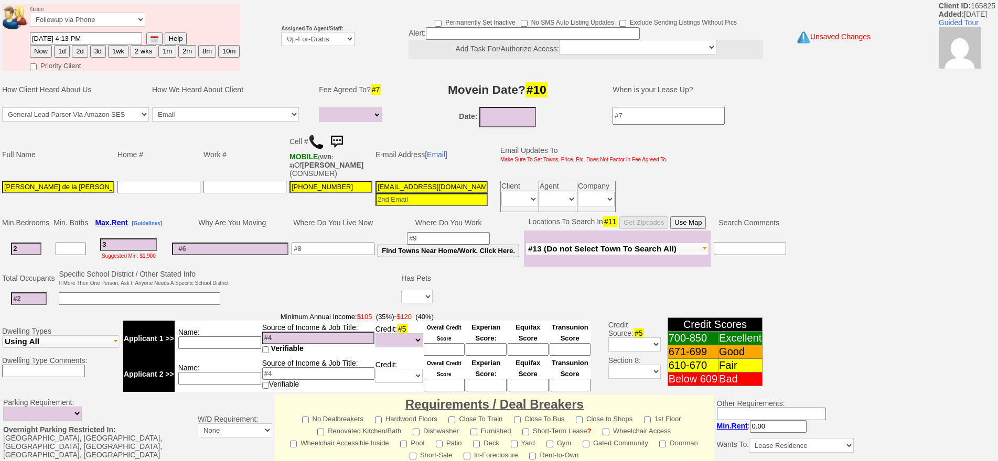
type input "30"
select select
type input "3000"
select select
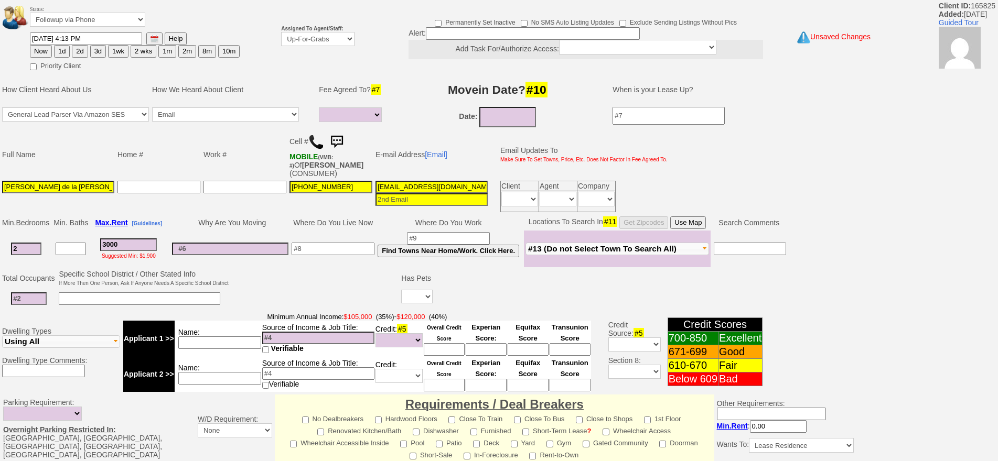
type input "3000"
select select
click at [688, 217] on button "Use Map" at bounding box center [688, 223] width 36 height 13
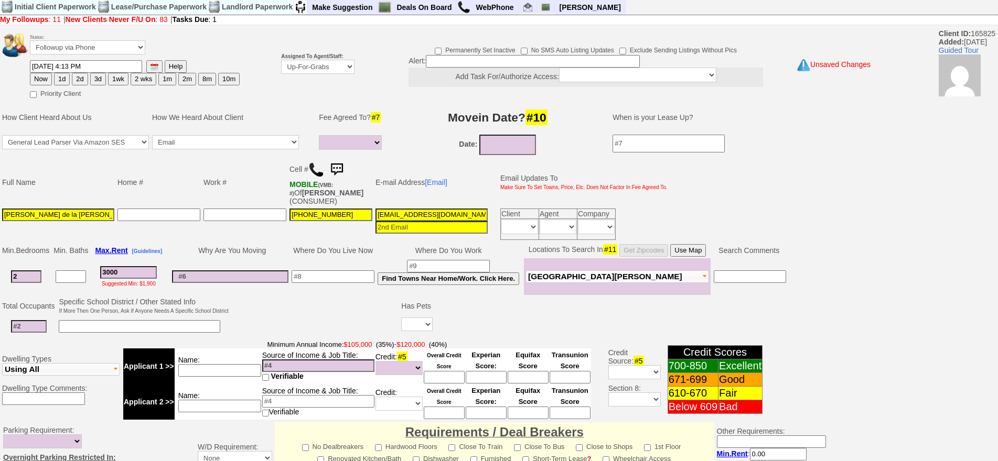
scroll to position [0, 0]
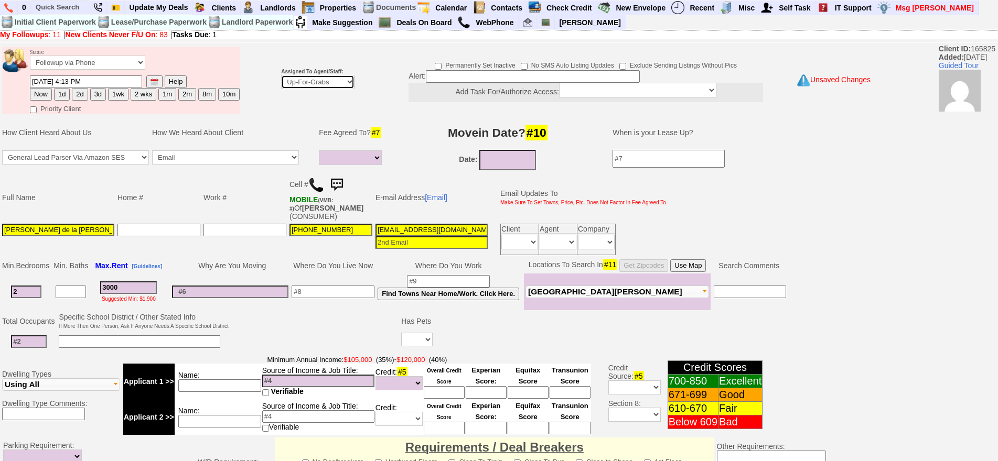
click at [322, 87] on select "Up-For-Grabs ***** STAFF ***** Bob Bruno 914-419-3579 Cristy Liberto 914-486-10…" at bounding box center [317, 82] width 73 height 14
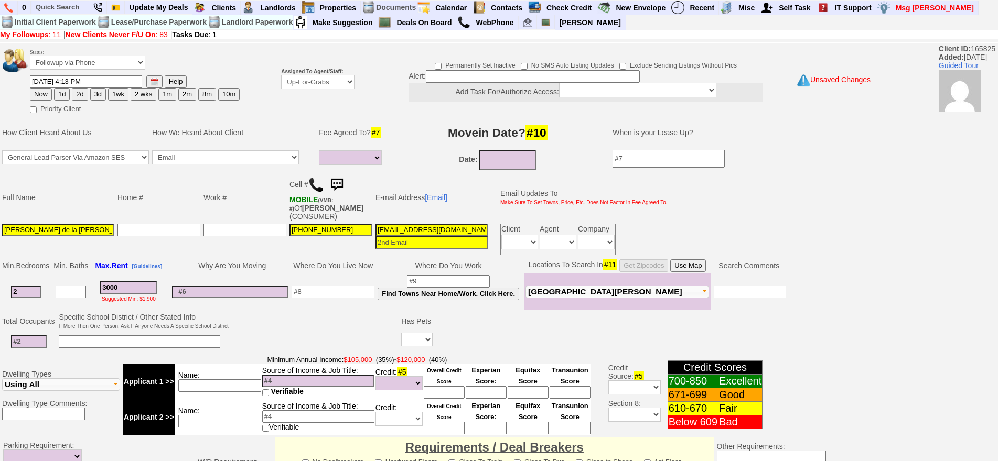
click at [35, 344] on input at bounding box center [29, 342] width 36 height 13
click at [95, 231] on input "Ramon Basora de la Rosa" at bounding box center [58, 230] width 112 height 13
click at [23, 340] on input at bounding box center [29, 342] width 36 height 13
click at [40, 336] on input at bounding box center [29, 342] width 36 height 13
type input "4"
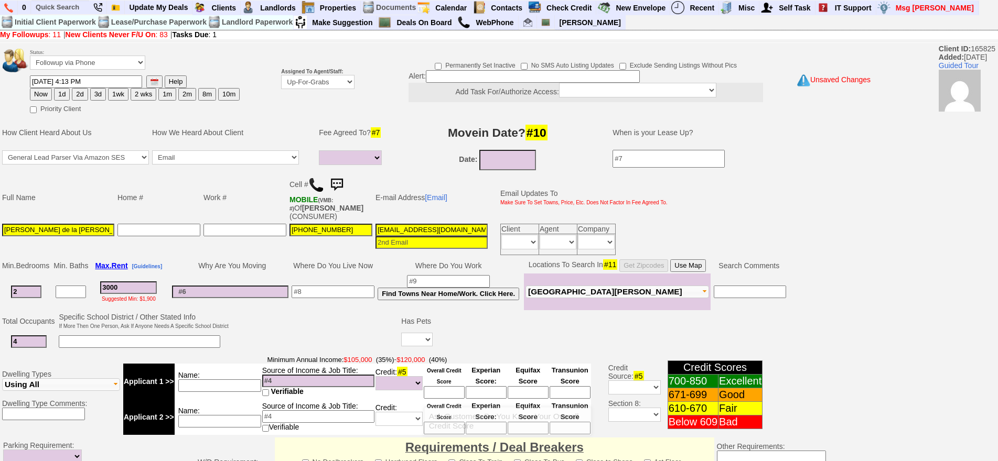
click at [435, 392] on input at bounding box center [444, 392] width 41 height 13
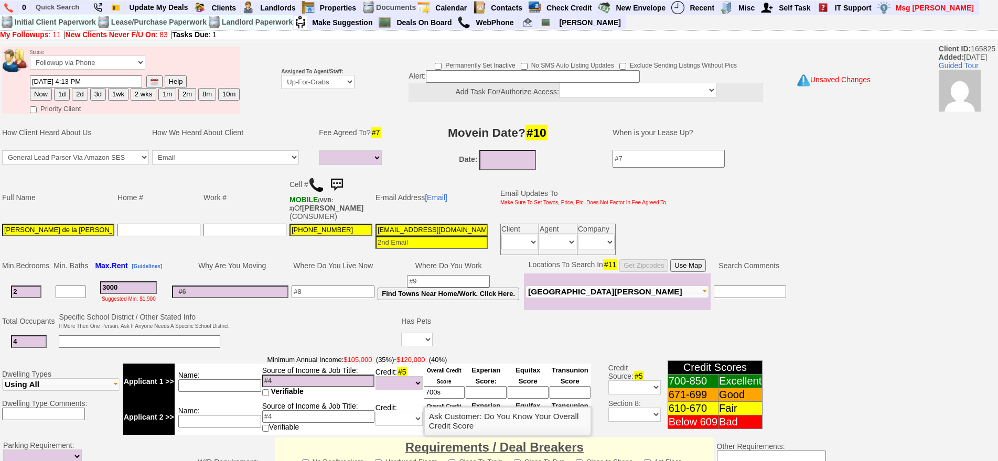
type input "700s"
click at [473, 342] on td at bounding box center [646, 341] width 424 height 21
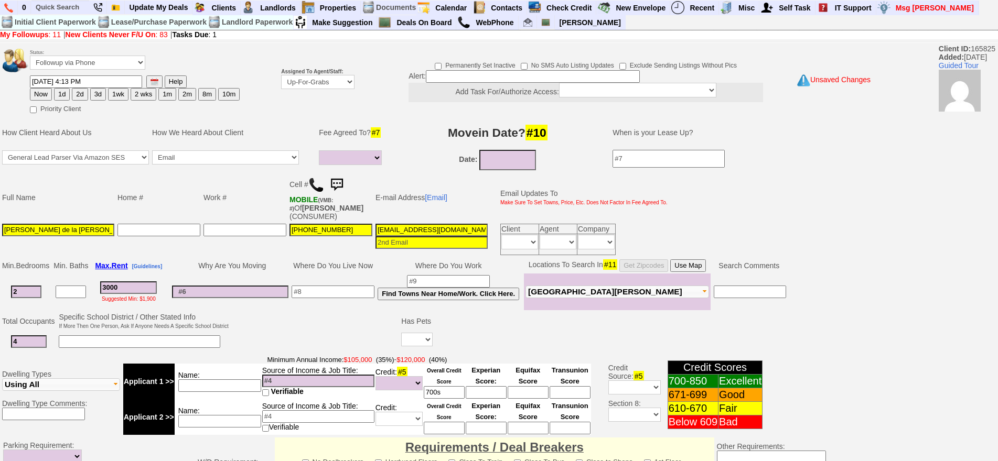
click at [298, 376] on input at bounding box center [318, 381] width 112 height 13
click at [297, 380] on input at bounding box center [318, 381] width 112 height 13
click at [70, 232] on input "Ramon Basora de la Rosa" at bounding box center [58, 230] width 112 height 13
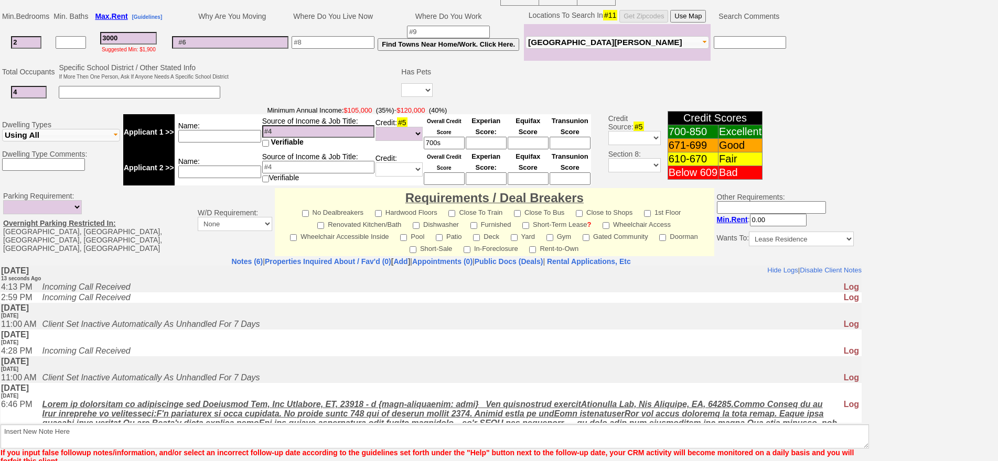
scroll to position [145, 0]
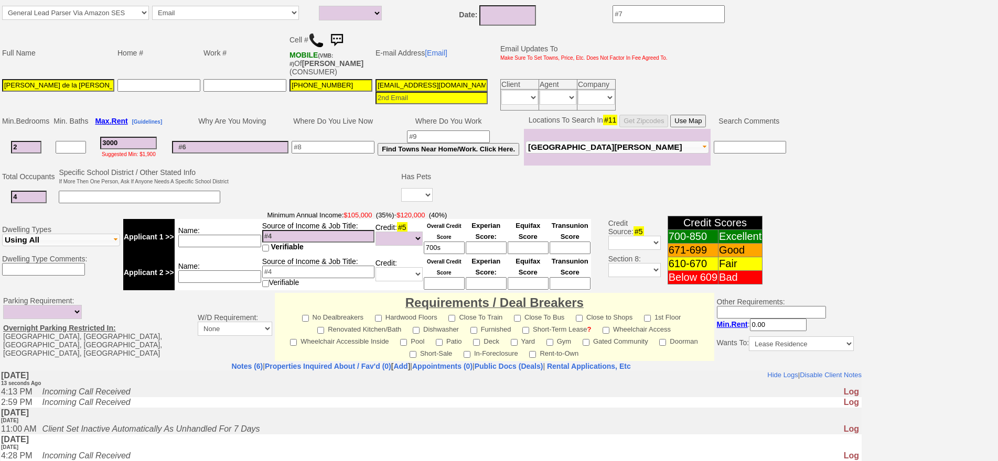
click at [295, 200] on td at bounding box center [315, 187] width 170 height 41
click at [122, 144] on input "3000" at bounding box center [128, 143] width 57 height 13
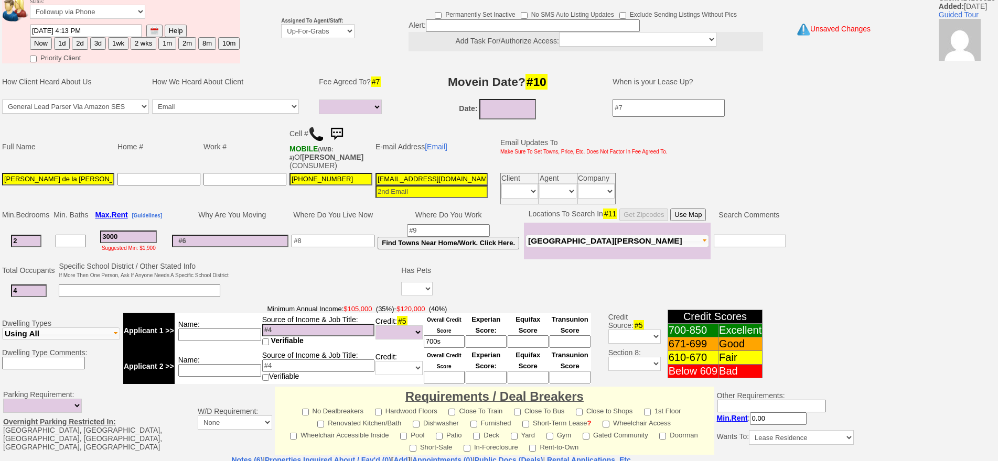
scroll to position [0, 0]
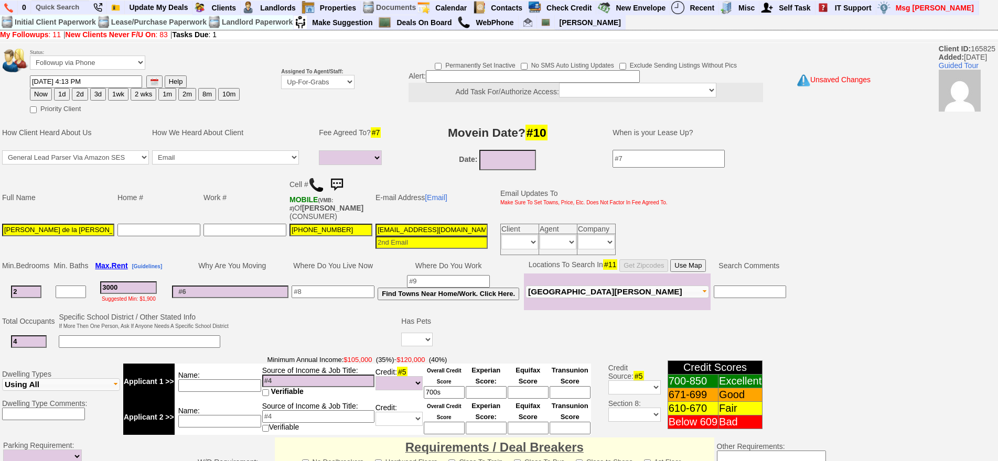
click at [105, 229] on input "Ramon Basora de la Rosa" at bounding box center [58, 230] width 112 height 13
type input "Ramon Basora de la Rosa (Agent)"
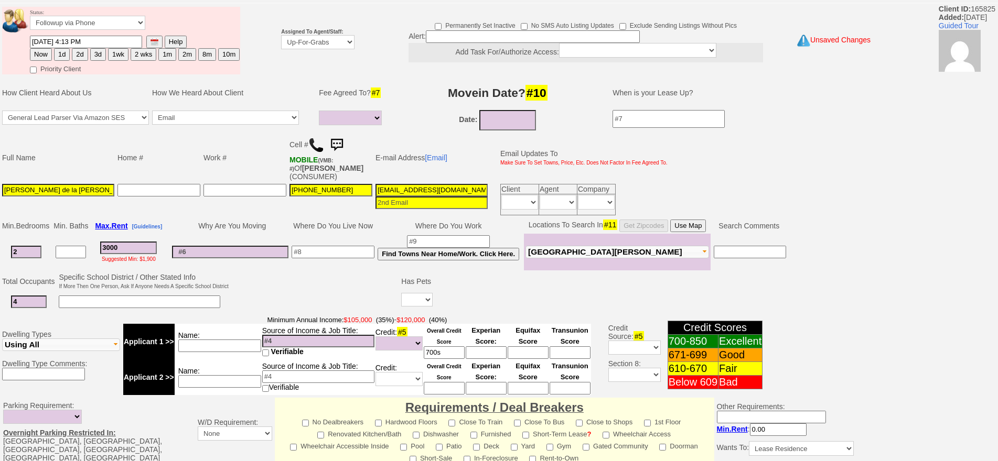
scroll to position [302, 0]
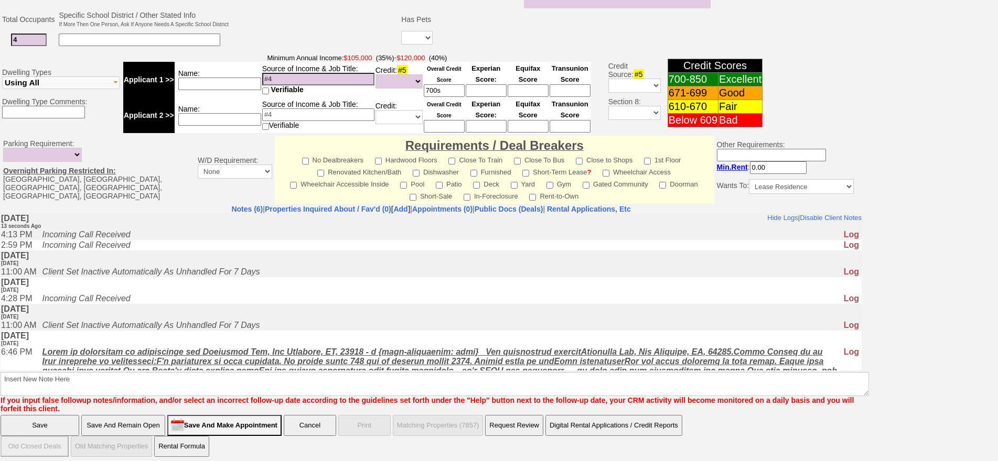
click at [63, 420] on input "Save" at bounding box center [40, 425] width 79 height 21
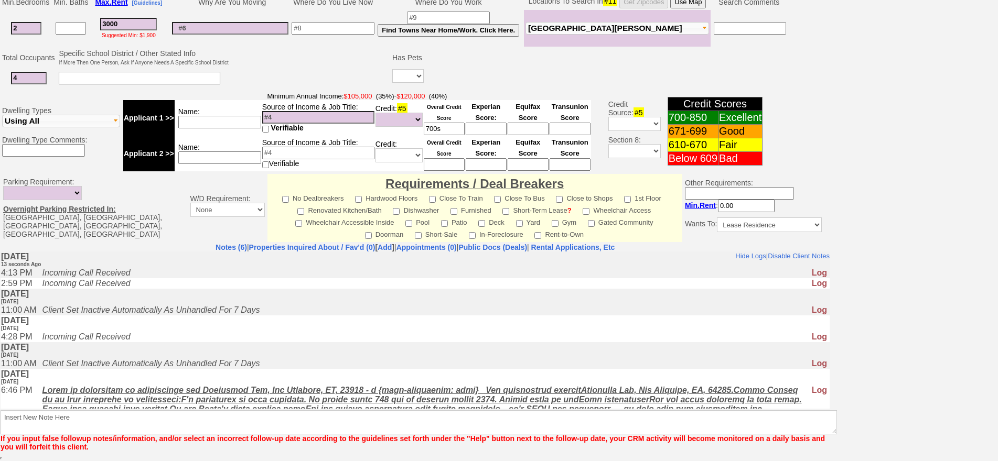
scroll to position [264, 0]
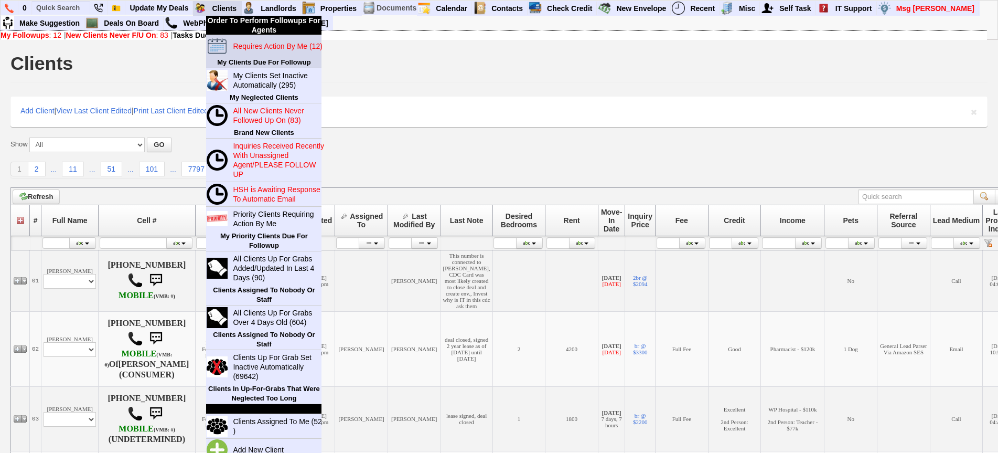
click at [243, 39] on link "Requires Action By Me (12)" at bounding box center [279, 46] width 101 height 14
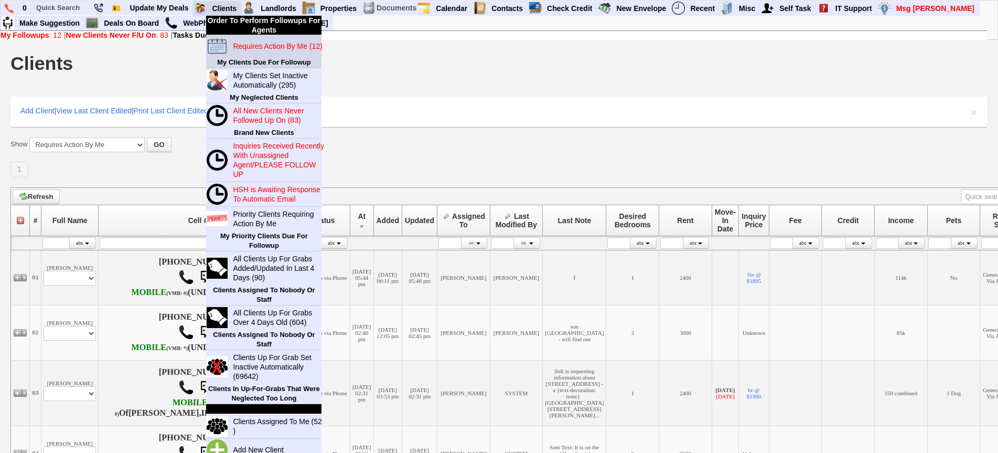
click at [251, 48] on blink "Requires Action By Me (12)" at bounding box center [277, 46] width 89 height 8
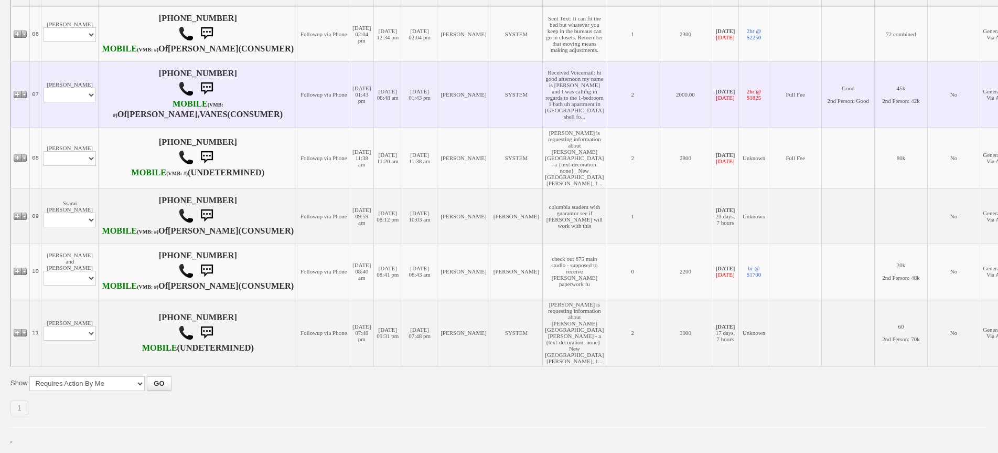
scroll to position [682, 0]
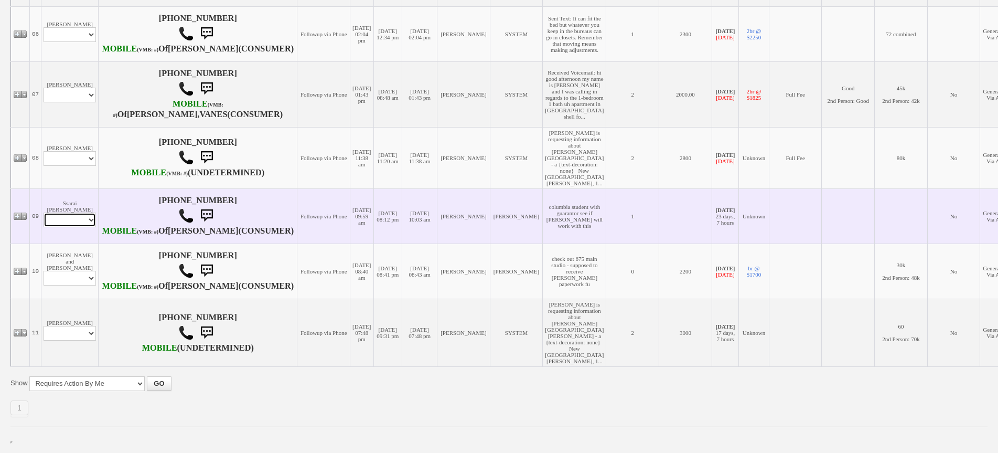
click at [74, 212] on select "Profile Edit Print Email Externally (Will Not Be Tracked In CRM) Closed Deals" at bounding box center [70, 219] width 52 height 15
select select "ChangeURL,/crm/custom/edit_client_form.php?redirect=%2Fcrm%2Fclients.php&id=168…"
click at [44, 212] on select "Profile Edit Print Email Externally (Will Not Be Tracked In CRM) Closed Deals" at bounding box center [70, 219] width 52 height 15
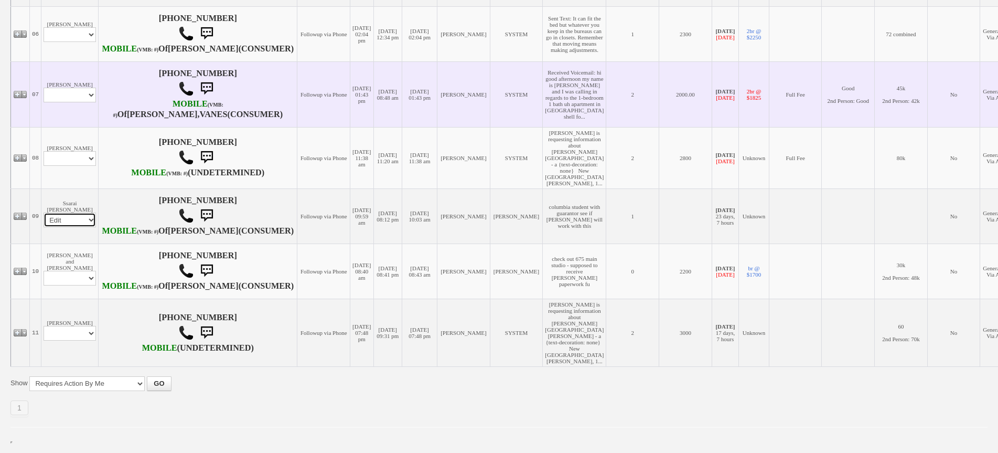
select select
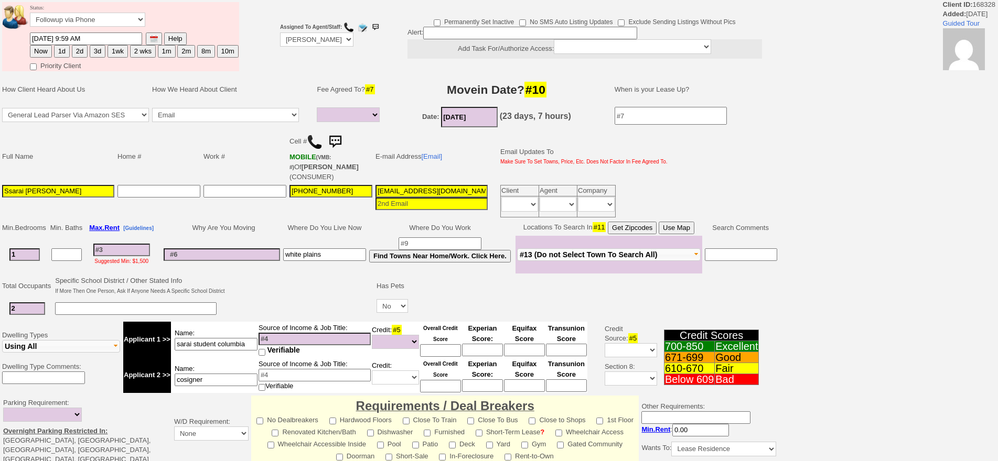
select select
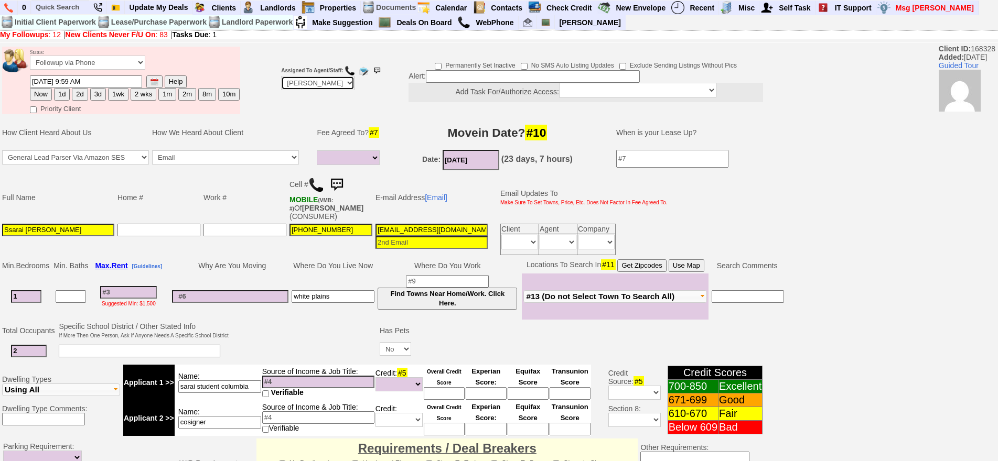
click at [319, 83] on select "Up-For-Grabs ***** STAFF ***** Bob Bruno 914-419-3579 Cristy Liberto 914-486-10…" at bounding box center [317, 83] width 73 height 14
select select "Up-For-Grabs"
click at [281, 76] on select "Up-For-Grabs ***** STAFF ***** Bob Bruno 914-419-3579 Cristy Liberto 914-486-10…" at bounding box center [317, 83] width 73 height 14
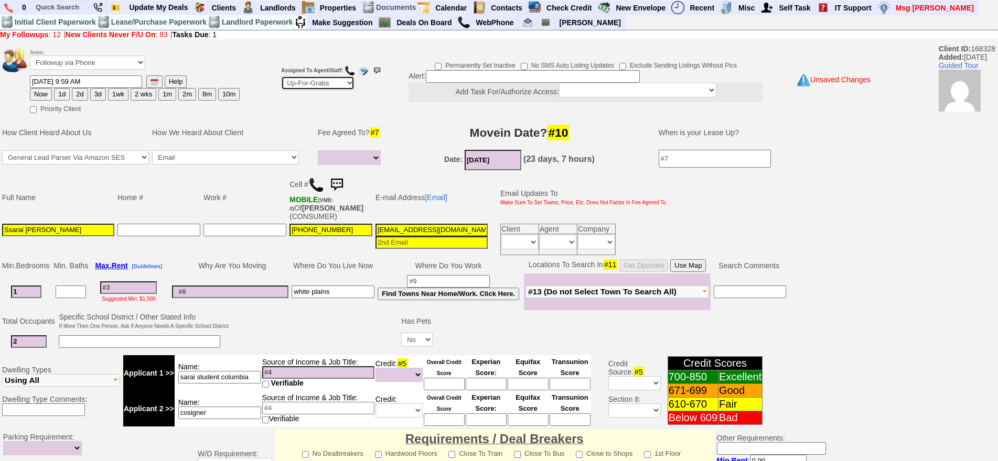
scroll to position [294, 0]
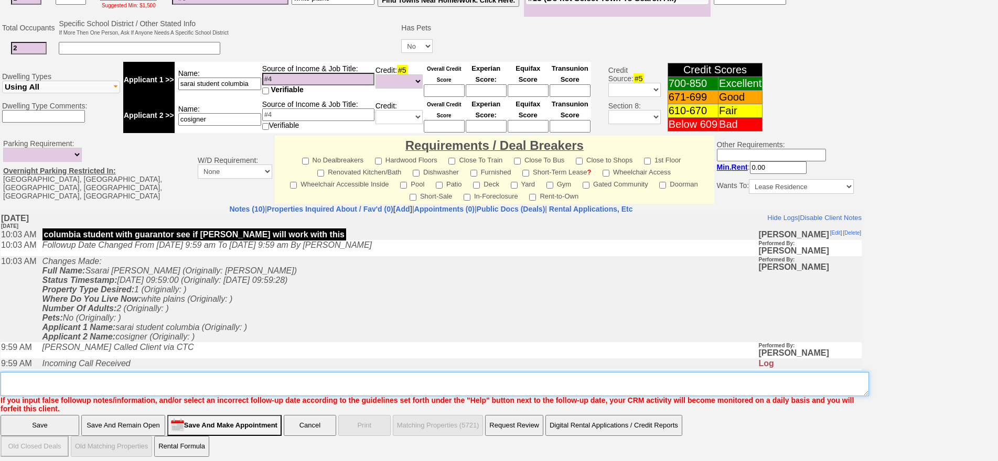
click at [276, 385] on textarea "Insert New Note Here" at bounding box center [435, 384] width 868 height 24
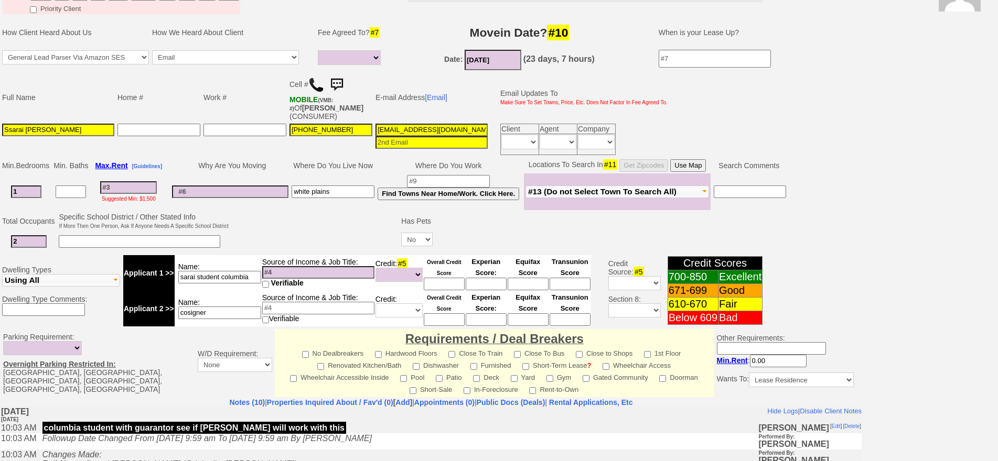
scroll to position [0, 0]
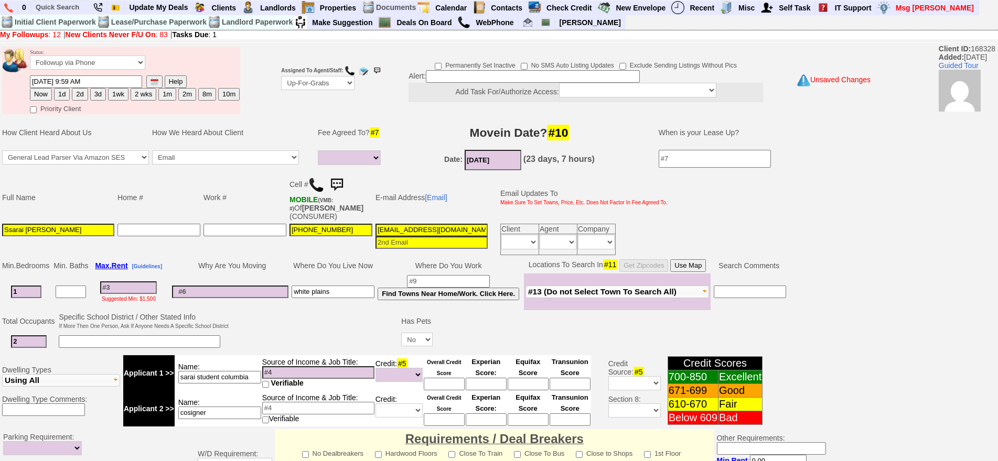
type textarea "no students at custis"
click at [295, 84] on select "Up-For-Grabs ***** STAFF ***** Bob Bruno 914-419-3579 Cristy Liberto 914-486-10…" at bounding box center [317, 83] width 73 height 14
select select "148"
click at [281, 76] on select "Up-For-Grabs ***** STAFF ***** Bob Bruno 914-419-3579 Cristy Liberto 914-486-10…" at bounding box center [317, 83] width 73 height 14
click at [69, 56] on select "Followup via Phone Followup via Email Followup When Section 8 Property Found De…" at bounding box center [87, 63] width 115 height 14
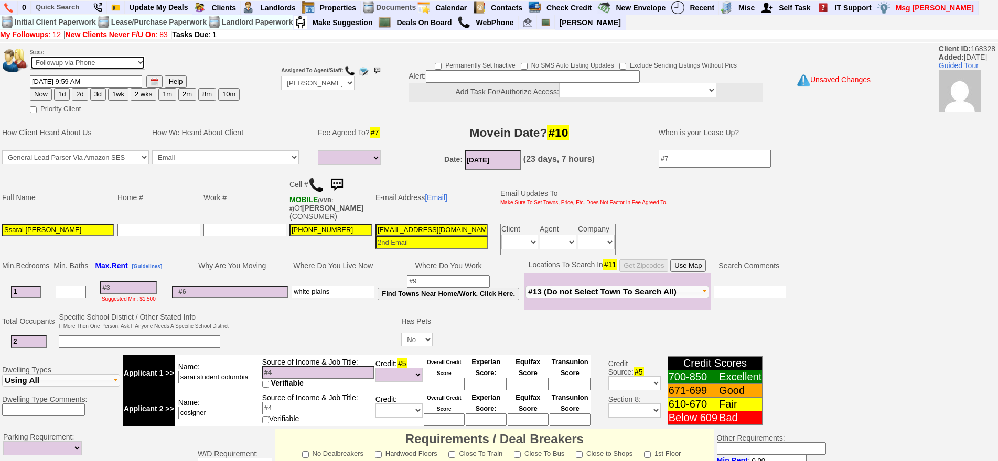
select select "Inactive"
click at [30, 56] on select "Followup via Phone Followup via Email Followup When Section 8 Property Found De…" at bounding box center [87, 63] width 115 height 14
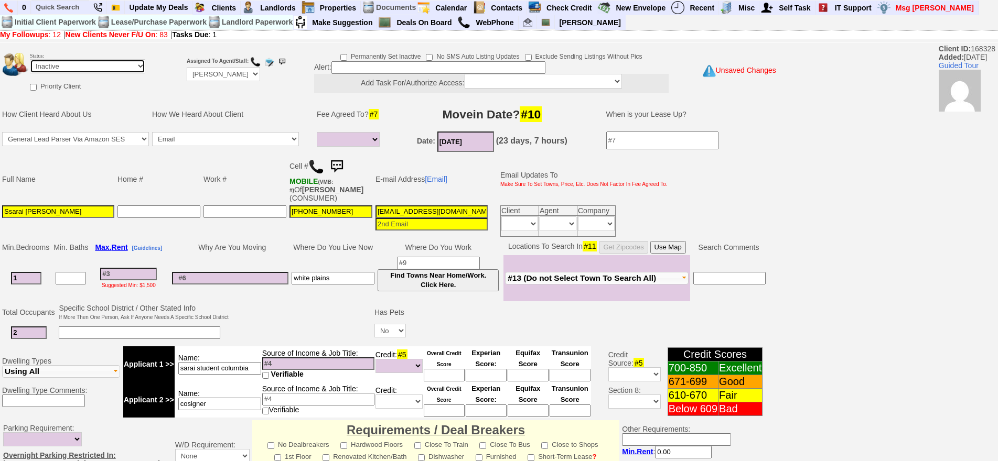
scroll to position [290, 0]
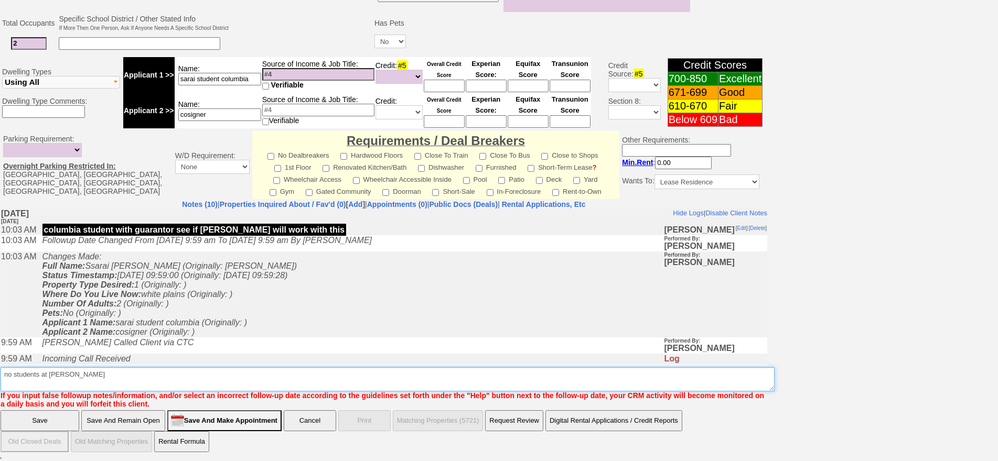
click at [91, 389] on textarea "Insert New Note Here" at bounding box center [388, 380] width 774 height 24
click at [109, 379] on textarea "Insert New Note Here" at bounding box center [388, 380] width 774 height 24
type textarea "no students at custis ia"
click input "Save" at bounding box center [40, 421] width 79 height 21
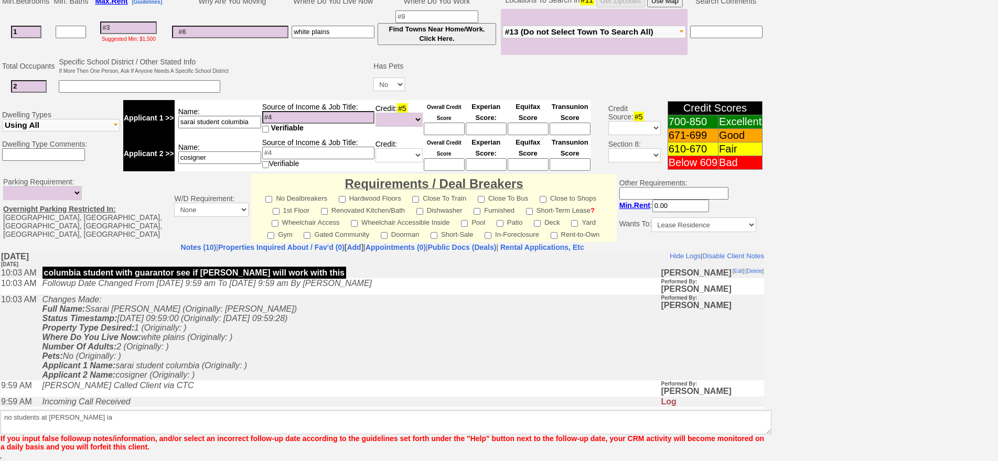
scroll to position [247, 0]
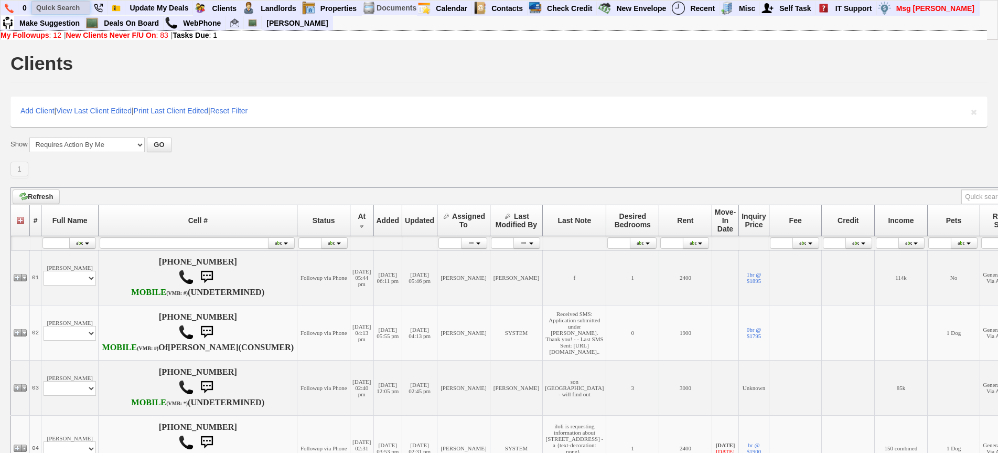
click at [70, 7] on input "text" at bounding box center [61, 7] width 58 height 13
drag, startPoint x: 62, startPoint y: 5, endPoint x: 122, endPoint y: 6, distance: 59.8
click at [71, 6] on input "text" at bounding box center [61, 7] width 58 height 13
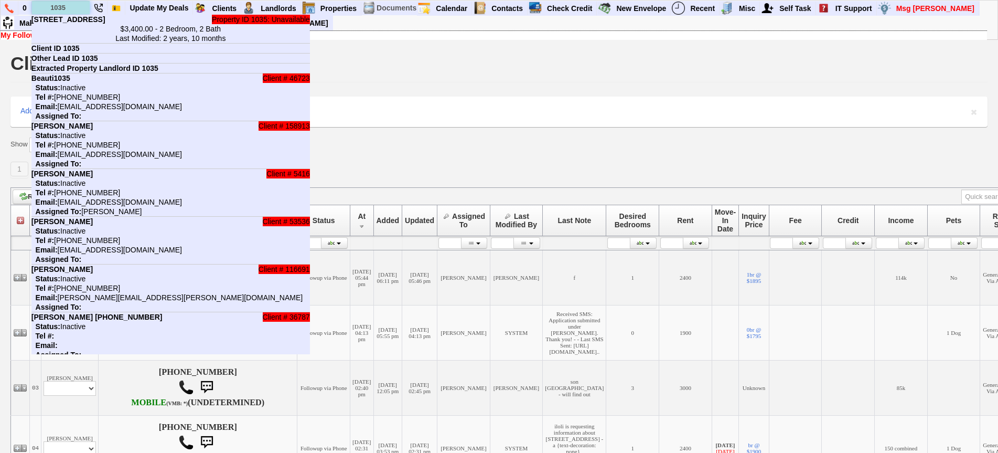
click at [77, 5] on input "1035" at bounding box center [61, 7] width 58 height 13
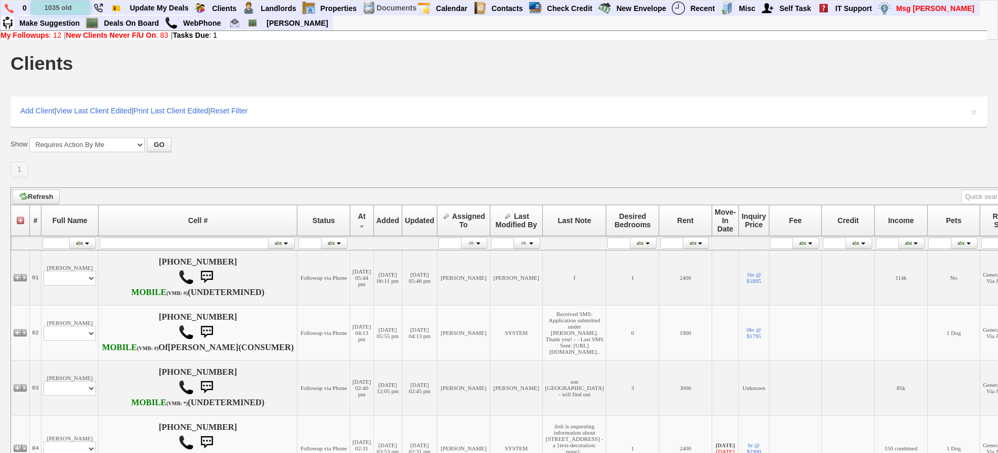
click at [82, 11] on input "1035 old" at bounding box center [61, 7] width 58 height 13
click at [79, 8] on input "1035 old" at bounding box center [61, 7] width 58 height 13
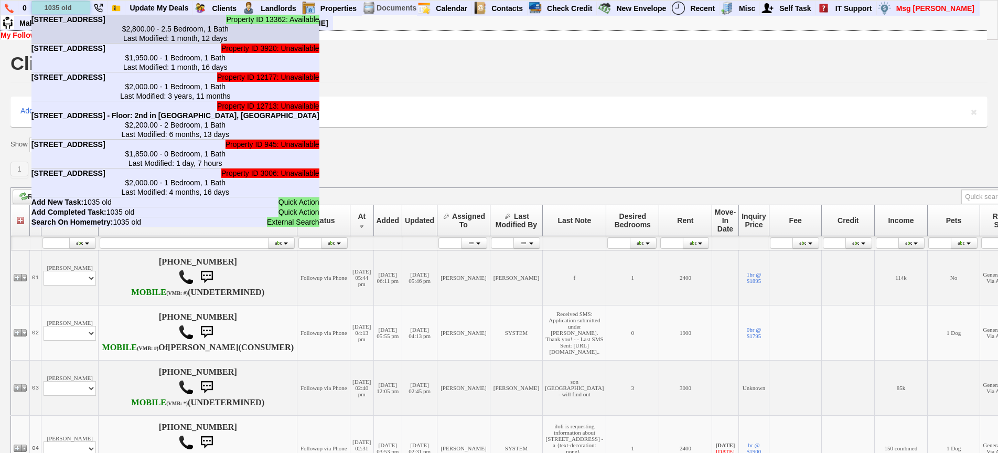
type input "1035 old"
click at [87, 24] on b "1035 Old Post Rd - Unit #1 - Floor: 1st in Mamaroneck, NY" at bounding box center [68, 19] width 74 height 8
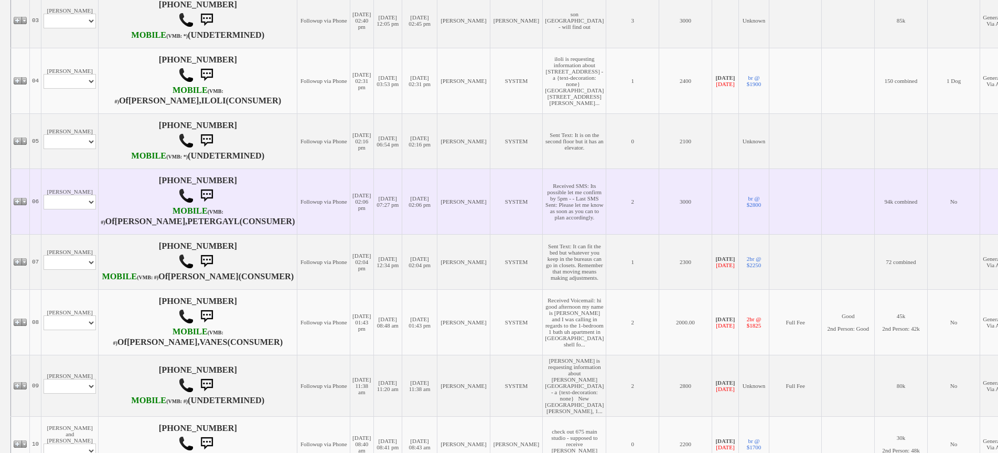
scroll to position [472, 0]
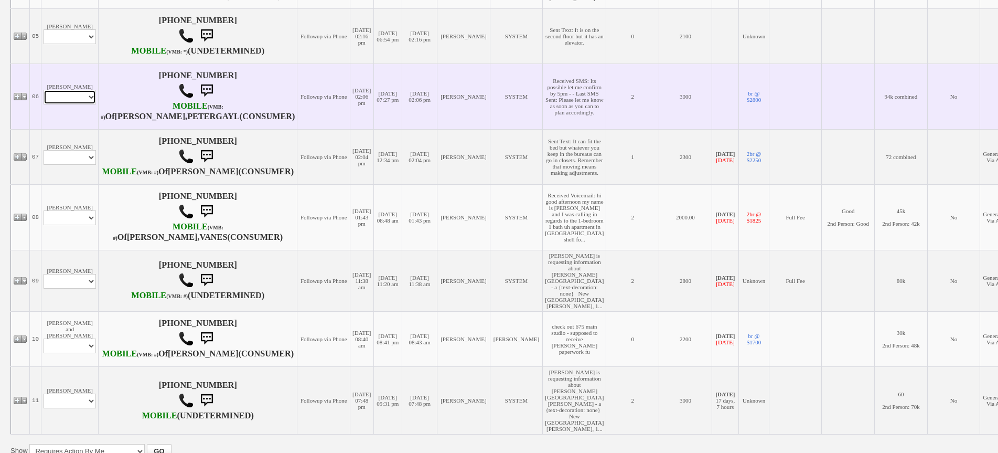
click at [71, 104] on select "Profile Edit Print Email Externally (Will Not Be Tracked In CRM) Closed Deals" at bounding box center [70, 97] width 52 height 15
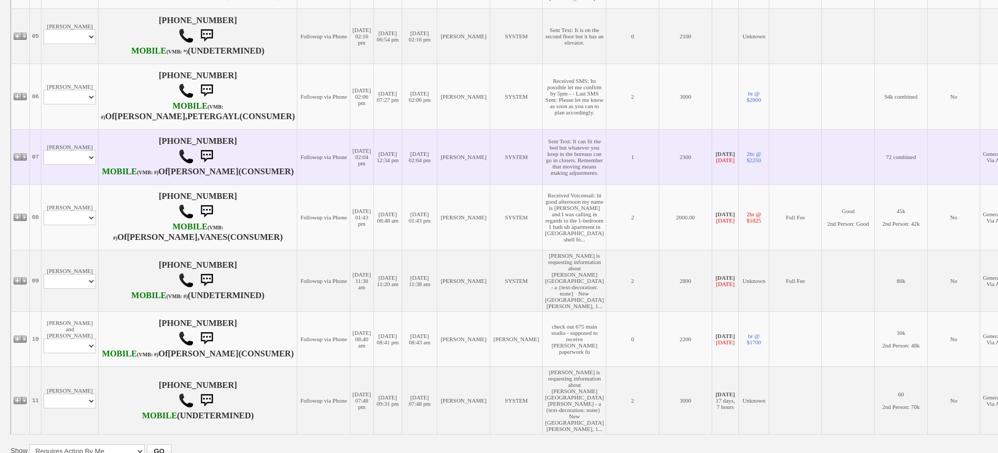
click at [373, 184] on td "[DATE] 12:34 pm" at bounding box center [387, 156] width 29 height 55
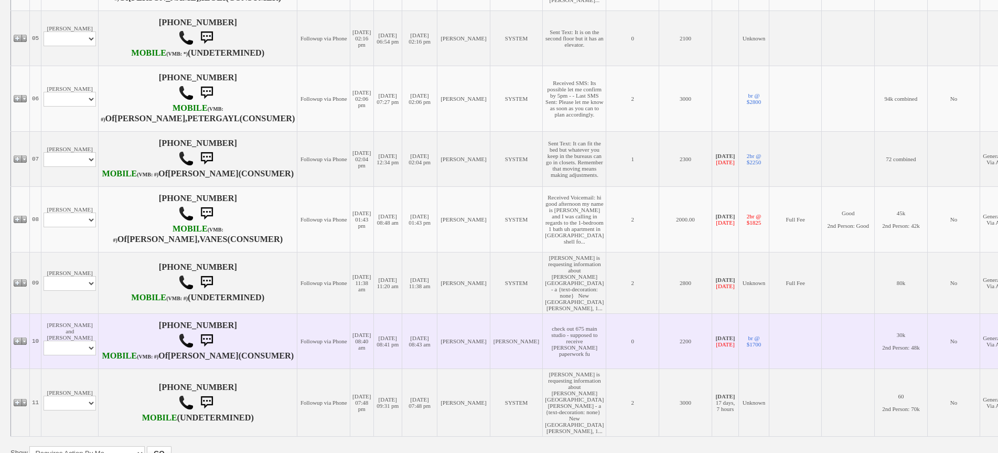
scroll to position [367, 0]
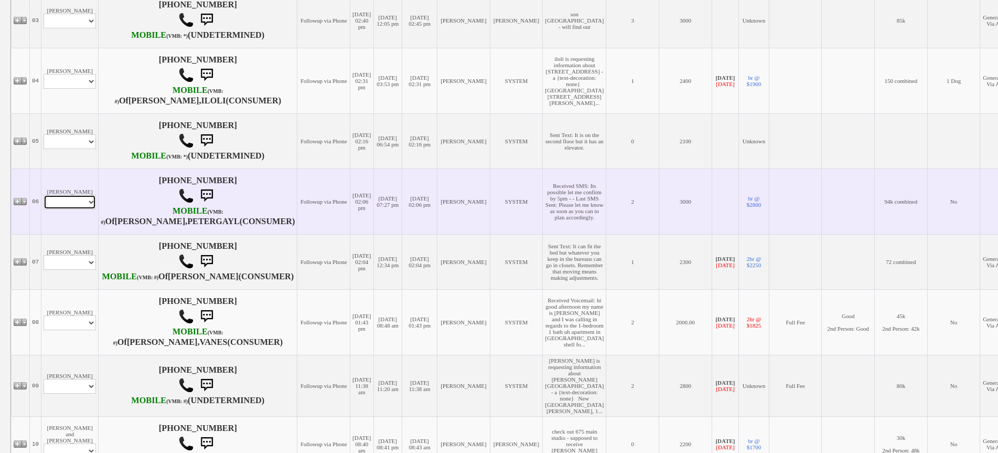
click at [83, 209] on select "Profile Edit Print Email Externally (Will Not Be Tracked In CRM) Closed Deals" at bounding box center [70, 202] width 52 height 15
select select "ChangeURL,/crm/custom/edit_client_form.php?redirect=%2Fcrm%2Fclients.php&id=168…"
click at [44, 209] on select "Profile Edit Print Email Externally (Will Not Be Tracked In CRM) Closed Deals" at bounding box center [70, 202] width 52 height 15
select select
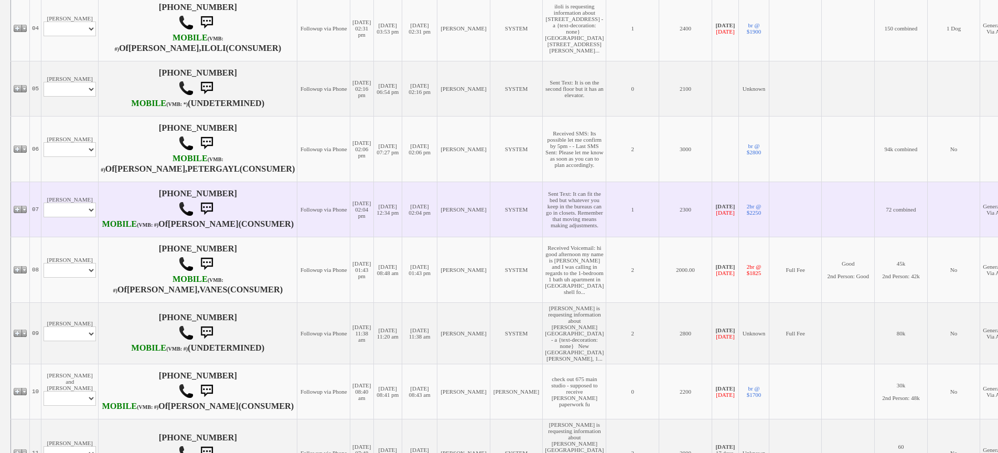
scroll to position [262, 0]
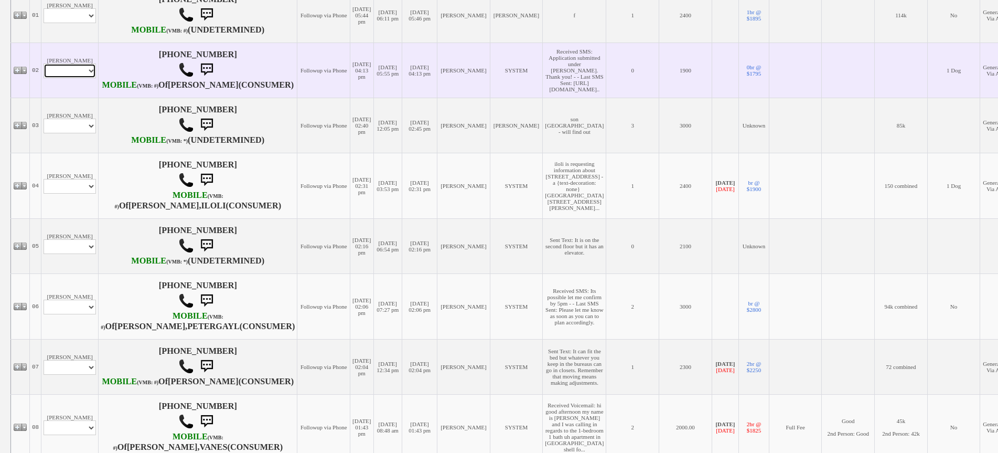
click at [76, 78] on select "Profile Edit Print Email Externally (Will Not Be Tracked In CRM) Closed Deals" at bounding box center [70, 70] width 52 height 15
select select "ChangeURL,/crm/custom/edit_client_form.php?redirect=%2Fcrm%2Fclients.php&id=168…"
click at [44, 78] on select "Profile Edit Print Email Externally (Will Not Be Tracked In CRM) Closed Deals" at bounding box center [70, 70] width 52 height 15
select select
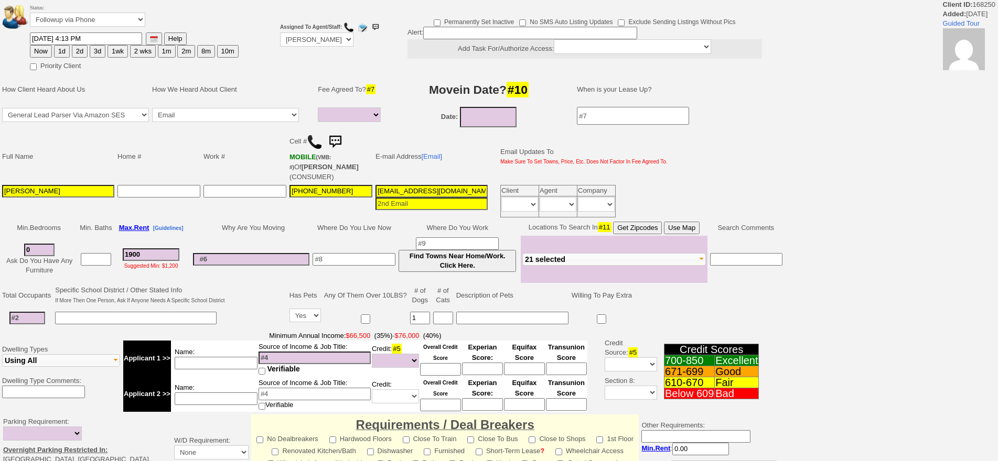
select select
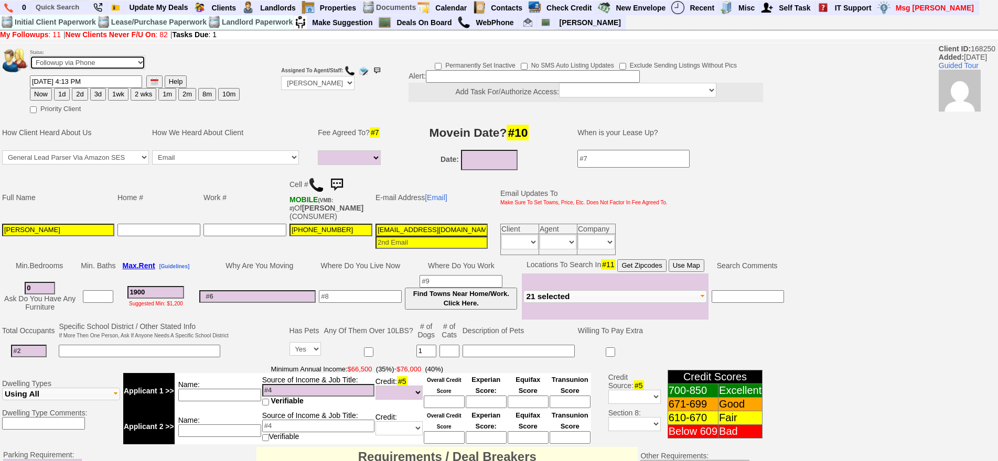
click at [113, 62] on select "Followup via Phone Followup via Email Followup When Section 8 Property Found De…" at bounding box center [87, 63] width 115 height 14
select select "Inactive"
click at [30, 56] on select "Followup via Phone Followup via Email Followup When Section 8 Property Found De…" at bounding box center [87, 63] width 115 height 14
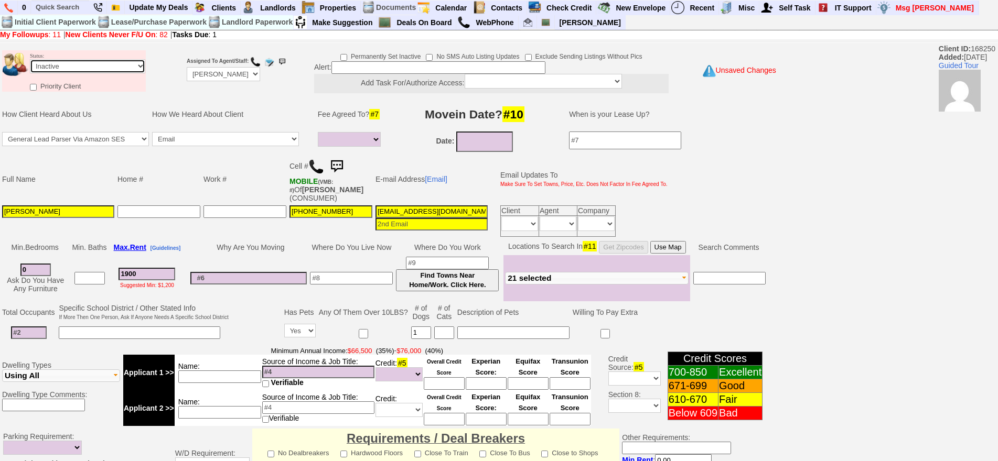
scroll to position [298, 0]
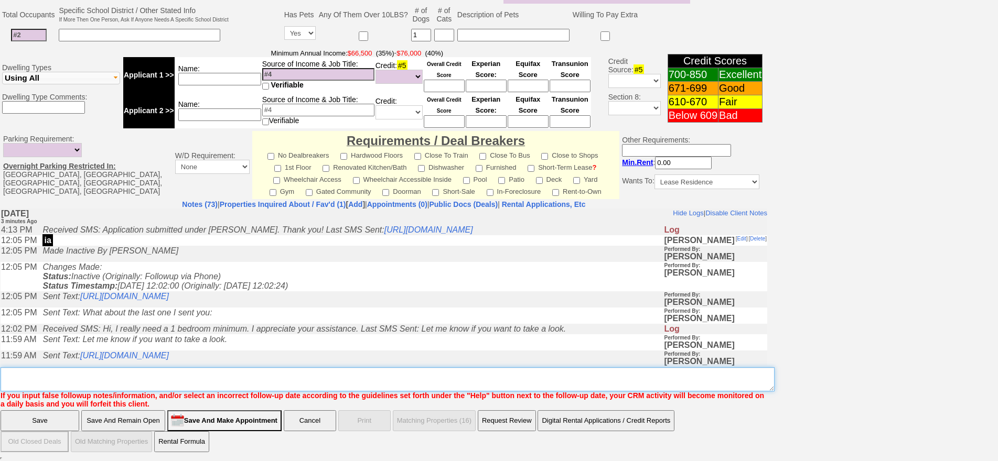
click at [413, 383] on textarea "Insert New Note Here" at bounding box center [388, 380] width 774 height 24
type textarea "ia"
click input "Save" at bounding box center [40, 421] width 79 height 21
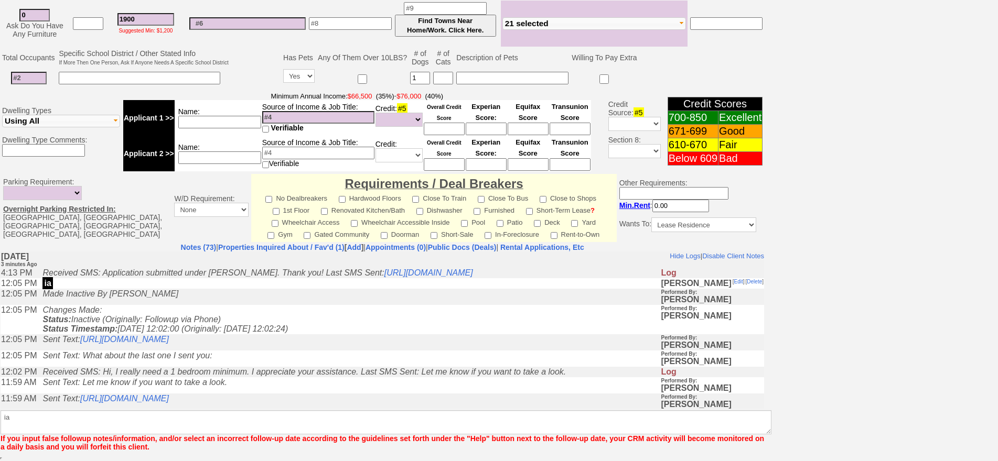
scroll to position [255, 0]
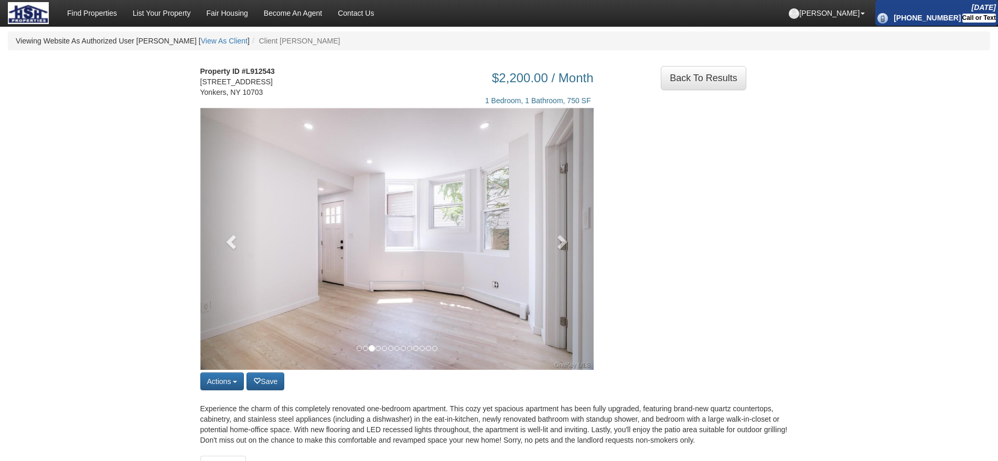
click at [558, 250] on span at bounding box center [561, 242] width 16 height 16
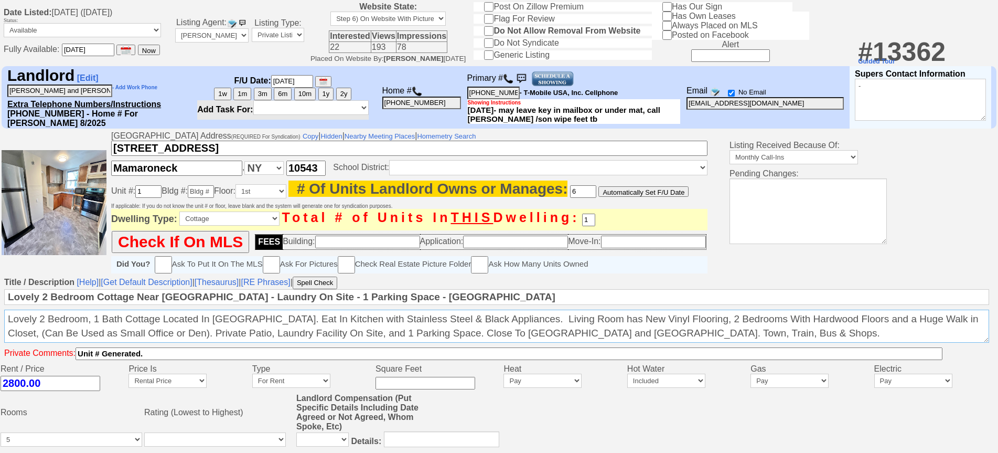
click at [44, 342] on textarea "Lovely 2 Bedroom, 1 Bath Cottage Located In [GEOGRAPHIC_DATA]. Eat In Kitchen w…" at bounding box center [496, 325] width 985 height 33
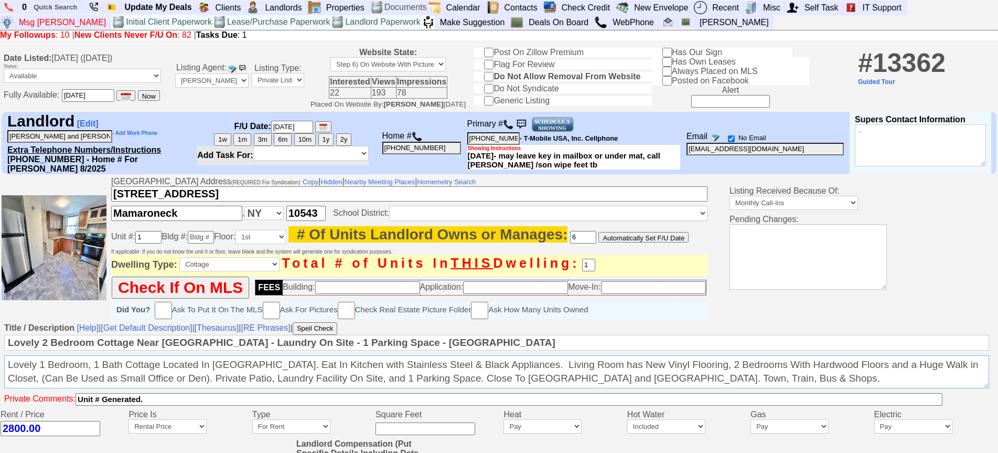
click at [269, 388] on textarea "Lovely 2 Bedroom, 1 Bath Cottage Located In Mamaroneck. Eat In Kitchen with Sta…" at bounding box center [496, 371] width 985 height 33
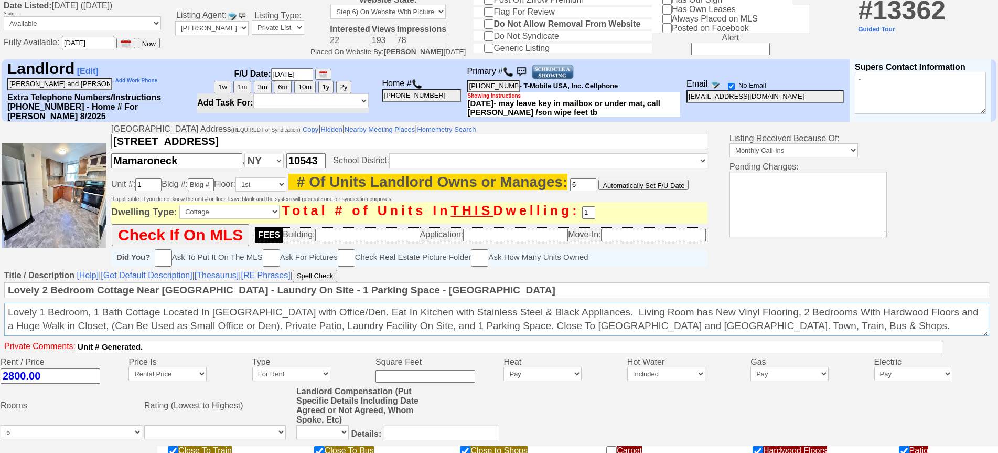
click at [760, 336] on textarea "Lovely 2 Bedroom, 1 Bath Cottage Located In Mamaroneck. Eat In Kitchen with Sta…" at bounding box center [496, 319] width 985 height 33
click at [836, 336] on textarea "Lovely 2 Bedroom, 1 Bath Cottage Located In Mamaroneck. Eat In Kitchen with Sta…" at bounding box center [496, 319] width 985 height 33
drag, startPoint x: 98, startPoint y: 353, endPoint x: 11, endPoint y: 356, distance: 86.6
click at [11, 336] on textarea "Lovely 2 Bedroom, 1 Bath Cottage Located In Mamaroneck. Eat In Kitchen with Sta…" at bounding box center [496, 319] width 985 height 33
click at [94, 336] on textarea "Lovely 2 Bedroom, 1 Bath Cottage Located In Mamaroneck. Eat In Kitchen with Sta…" at bounding box center [496, 319] width 985 height 33
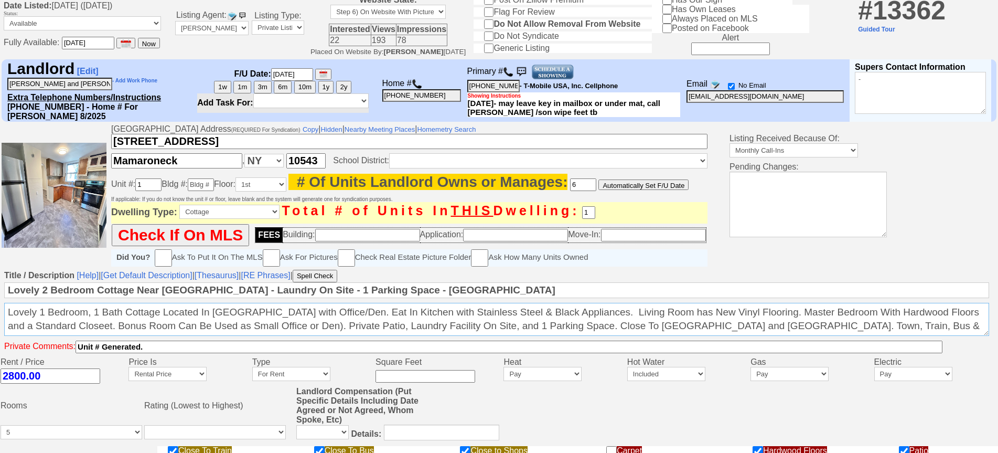
click at [314, 336] on textarea "Lovely 2 Bedroom, 1 Bath Cottage Located In Mamaroneck. Eat In Kitchen with Sta…" at bounding box center [496, 319] width 985 height 33
type textarea "Lovely 1 Bedroom, 1 Bath Cottage Located In Mamaroneck with Office/Den. Eat In …"
click at [11, 383] on input "2800.00" at bounding box center [51, 375] width 100 height 15
type input "2600.00"
click at [321, 282] on button "Spell Check" at bounding box center [315, 276] width 45 height 13
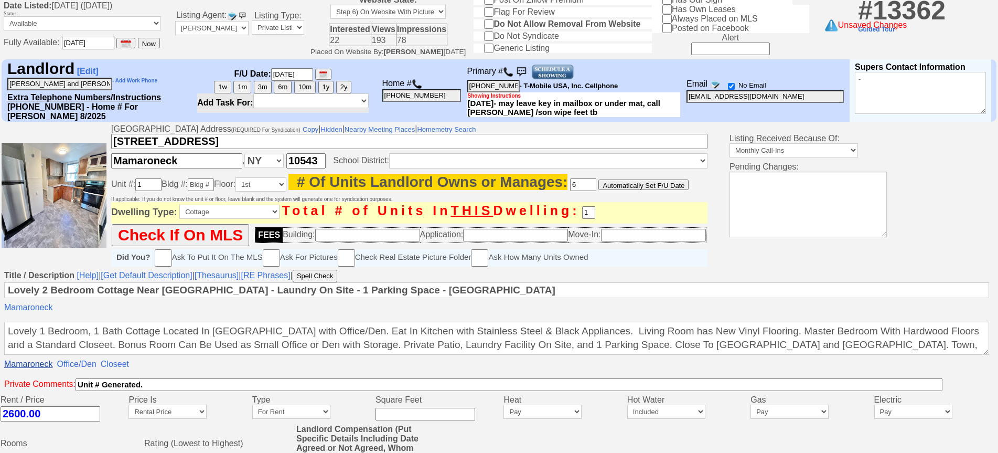
click at [37, 369] on link "Mamaroneck" at bounding box center [28, 363] width 48 height 9
click at [34, 383] on link "Ignore word" at bounding box center [26, 379] width 42 height 11
click at [31, 369] on link "Office/Den" at bounding box center [23, 363] width 39 height 9
click at [39, 382] on link "Ignore word" at bounding box center [26, 379] width 42 height 11
click at [32, 369] on link "Closeet" at bounding box center [18, 363] width 28 height 9
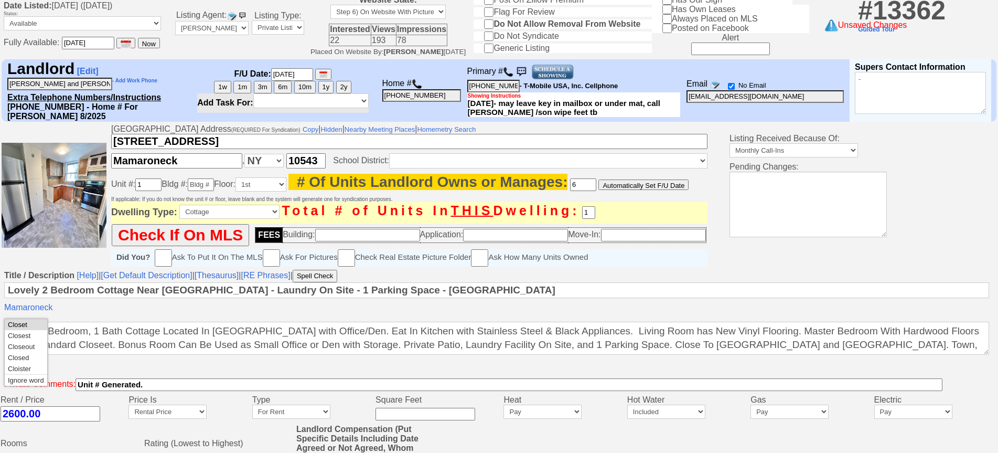
click at [30, 328] on link "Closet" at bounding box center [26, 324] width 42 height 11
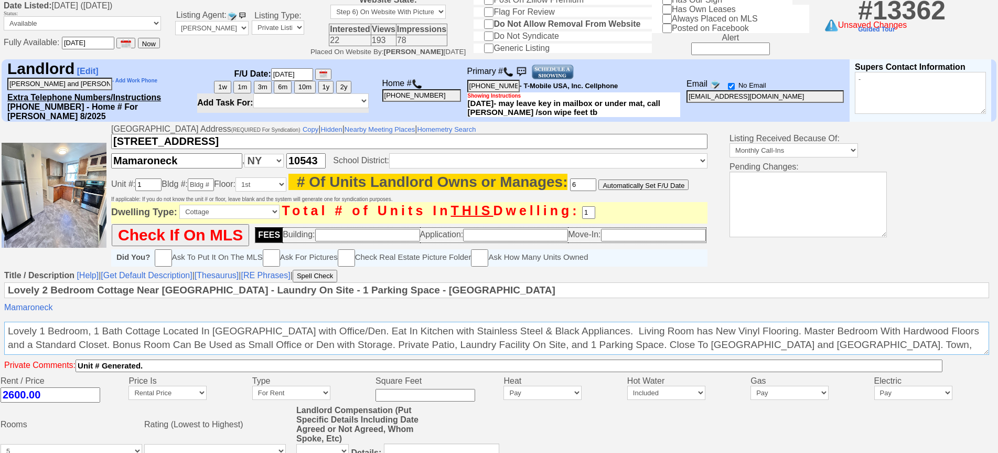
drag, startPoint x: 47, startPoint y: 373, endPoint x: 9, endPoint y: 370, distance: 37.9
click at [9, 354] on textarea "Lovely 2 Bedroom, 1 Bath Cottage Located In Mamaroneck. Eat In Kitchen with Sta…" at bounding box center [496, 337] width 985 height 33
click at [760, 354] on textarea "Lovely 2 Bedroom, 1 Bath Cottage Located In Mamaroneck. Eat In Kitchen with Sta…" at bounding box center [496, 337] width 985 height 33
click at [759, 354] on textarea "Lovely 2 Bedroom, 1 Bath Cottage Located In Mamaroneck. Eat In Kitchen with Sta…" at bounding box center [496, 337] width 985 height 33
click at [34, 354] on textarea "Lovely 2 Bedroom, 1 Bath Cottage Located In Mamaroneck. Eat In Kitchen with Sta…" at bounding box center [496, 337] width 985 height 33
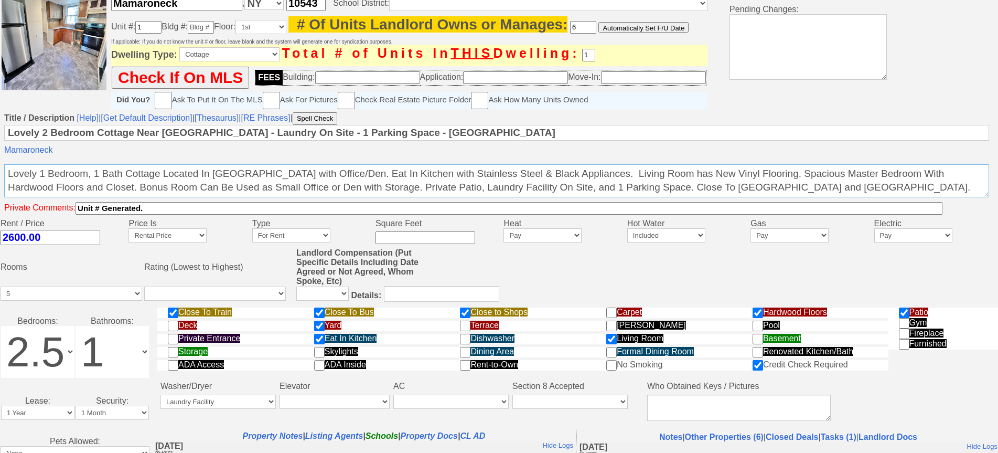
scroll to position [419, 0]
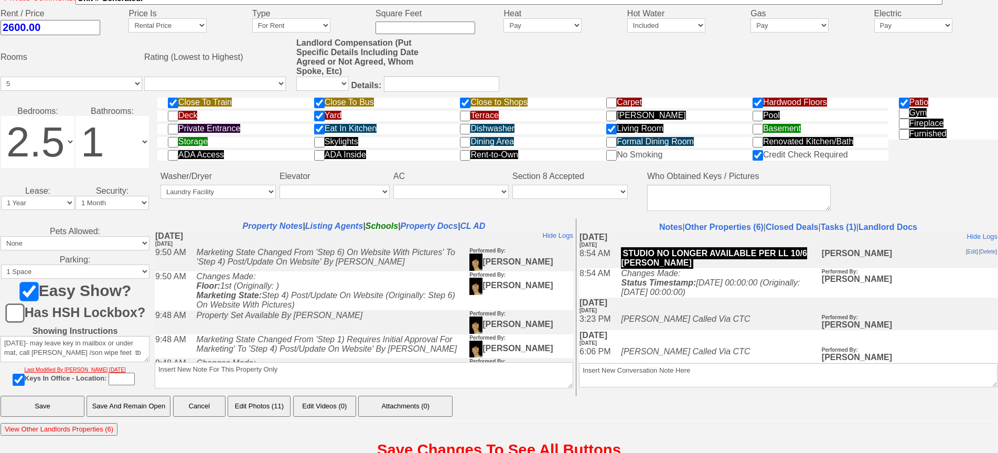
type textarea "Lovely 1 Bedroom, 1 Bath Cottage Located In Mamaroneck with Office/Den. Eat In …"
click at [358, 388] on textarea "Insert New Note For This Property Only" at bounding box center [364, 375] width 418 height 26
type textarea "price drop to 2600 10/7 jorge"
click at [120, 416] on input "Save And Remain Open" at bounding box center [129, 405] width 84 height 21
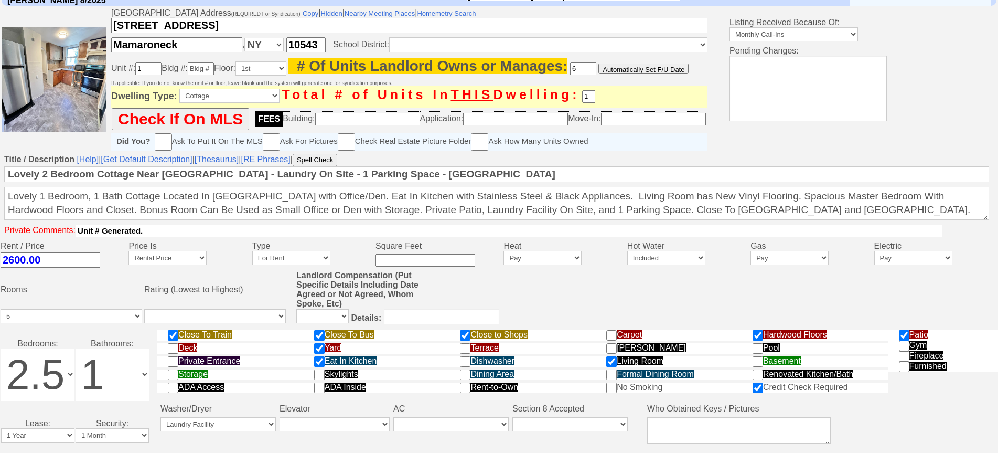
scroll to position [171, 0]
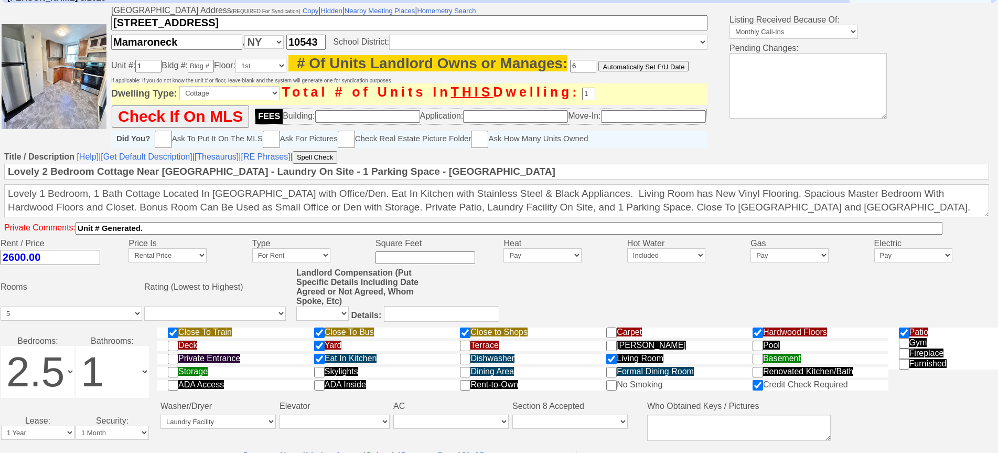
click at [52, 397] on select "0 1 1.5 2 2.5 3 4 4.5 5 5.5 6 6.5 7 7.5 8 8.5 9 9.5 10+" at bounding box center [37, 372] width 73 height 52
select select "1"
click at [1, 374] on select "0 1 1.5 2 2.5 3 4 4.5 5 5.5 6 6.5 7 7.5 8 8.5 9 9.5 10+" at bounding box center [37, 372] width 73 height 52
click at [48, 179] on input "Lovely 2 Bedroom Cottage Near Mamaroneck Harbour - Laundry On Site - 1 Parking …" at bounding box center [496, 172] width 985 height 16
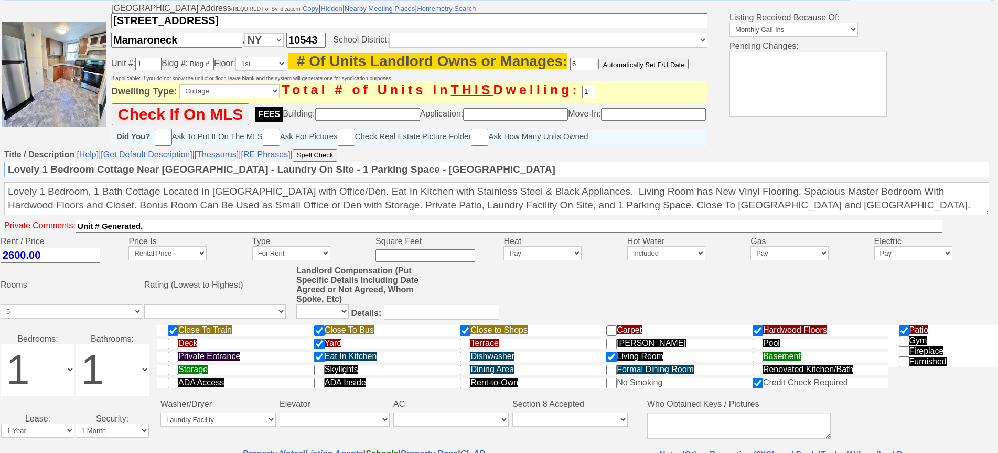
scroll to position [444, 0]
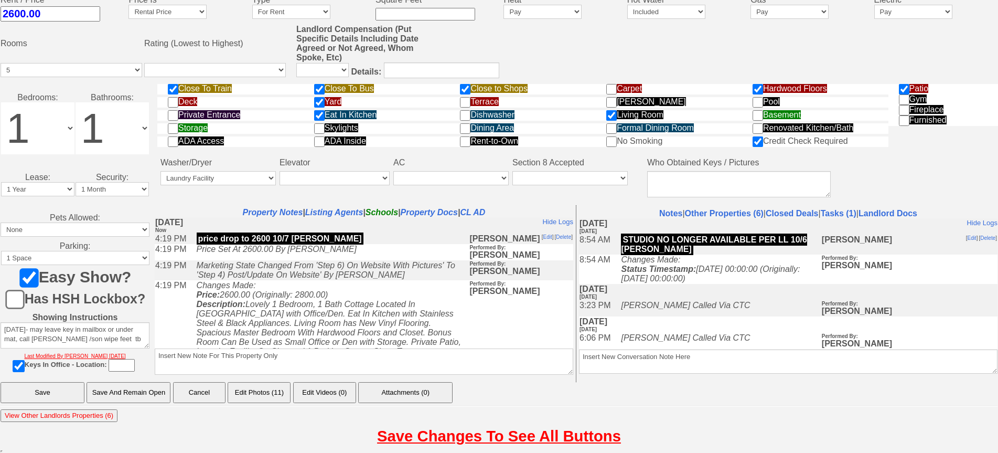
type input "Lovely 1 Bedroom Cottage Near Mamaroneck Harbour - Laundry On Site - 1 Parking …"
click at [153, 401] on input "Save And Remain Open" at bounding box center [129, 392] width 84 height 21
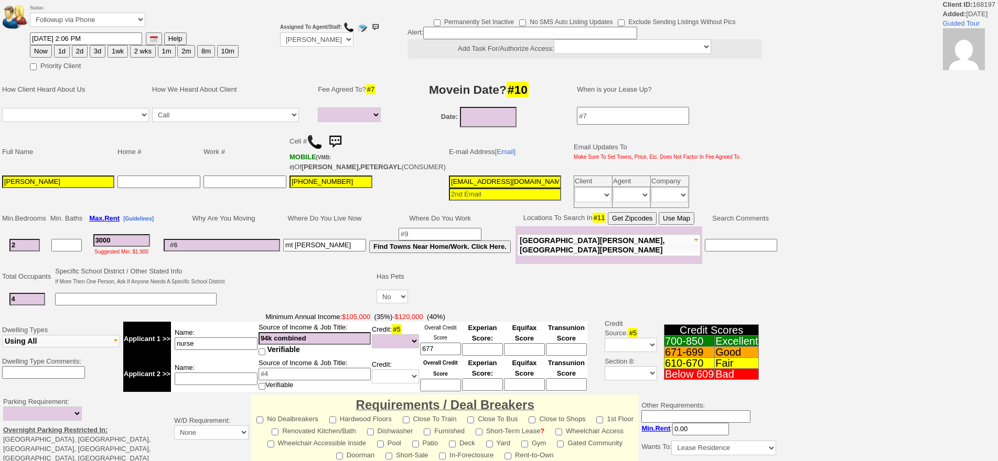
select select
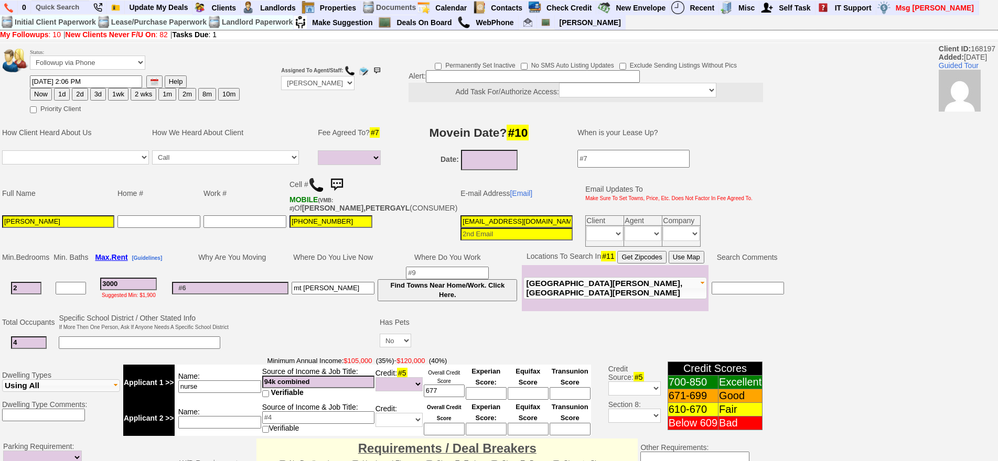
click at [345, 185] on img at bounding box center [336, 185] width 21 height 21
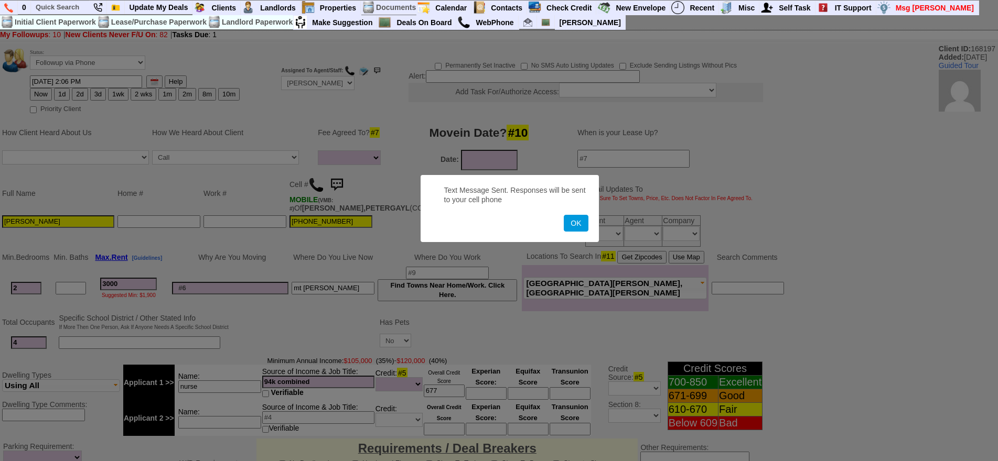
click at [564, 215] on button "OK" at bounding box center [576, 223] width 24 height 17
